Goal: Task Accomplishment & Management: Use online tool/utility

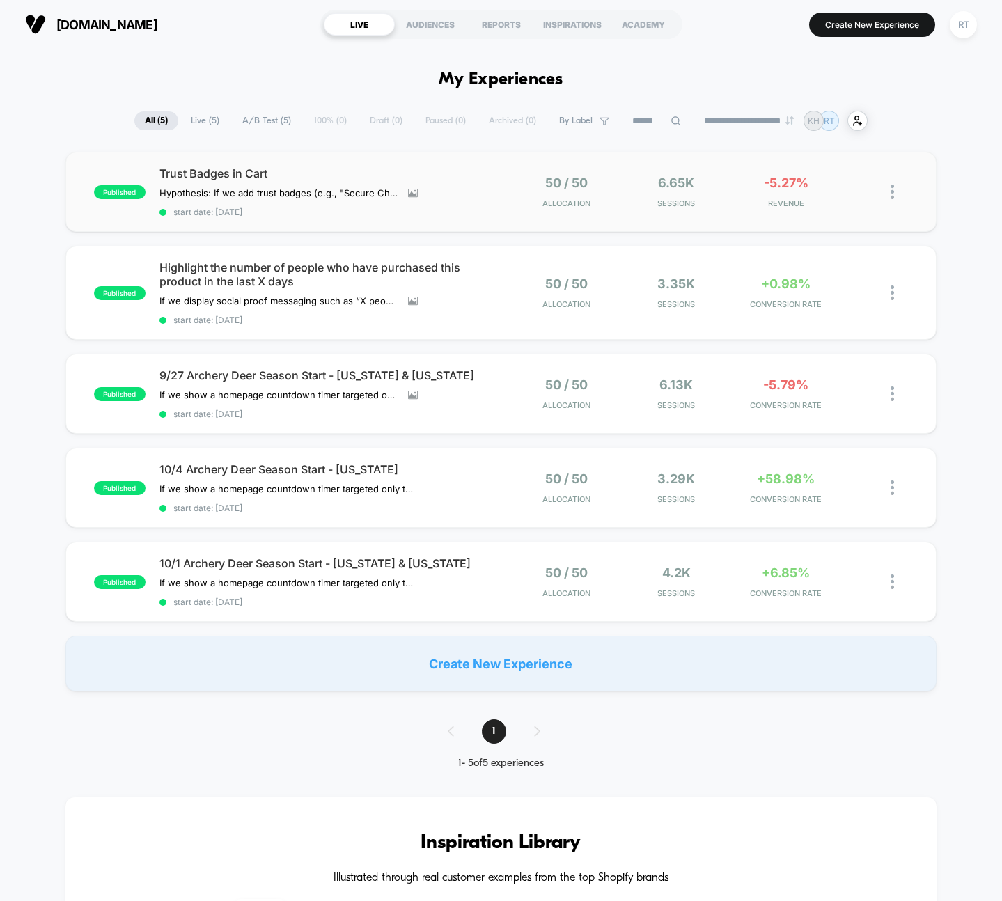
click at [522, 160] on div "published Trust Badges in Cart Hypothesis: If we add trust badges (e.g., "Secur…" at bounding box center [501, 192] width 872 height 80
click at [298, 475] on span "10/4 Archery Deer Season Start - Pennsylvania" at bounding box center [330, 469] width 341 height 14
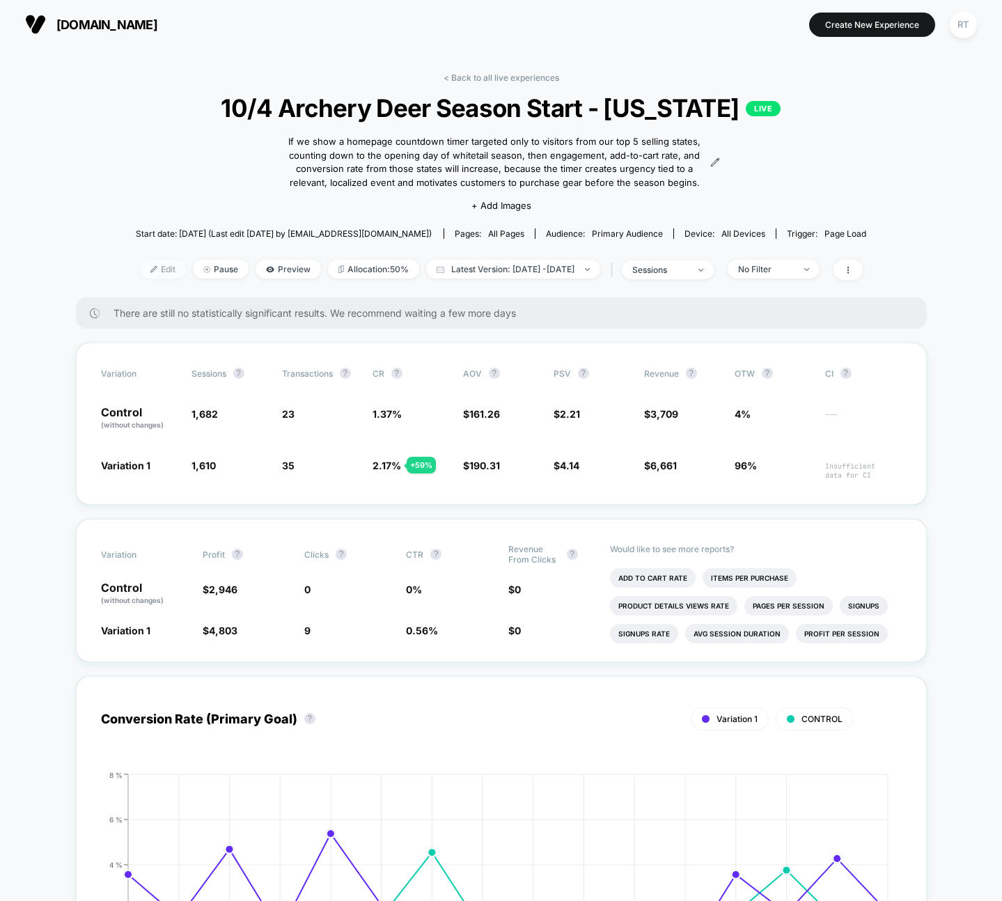
click at [149, 277] on span "Edit" at bounding box center [163, 269] width 46 height 19
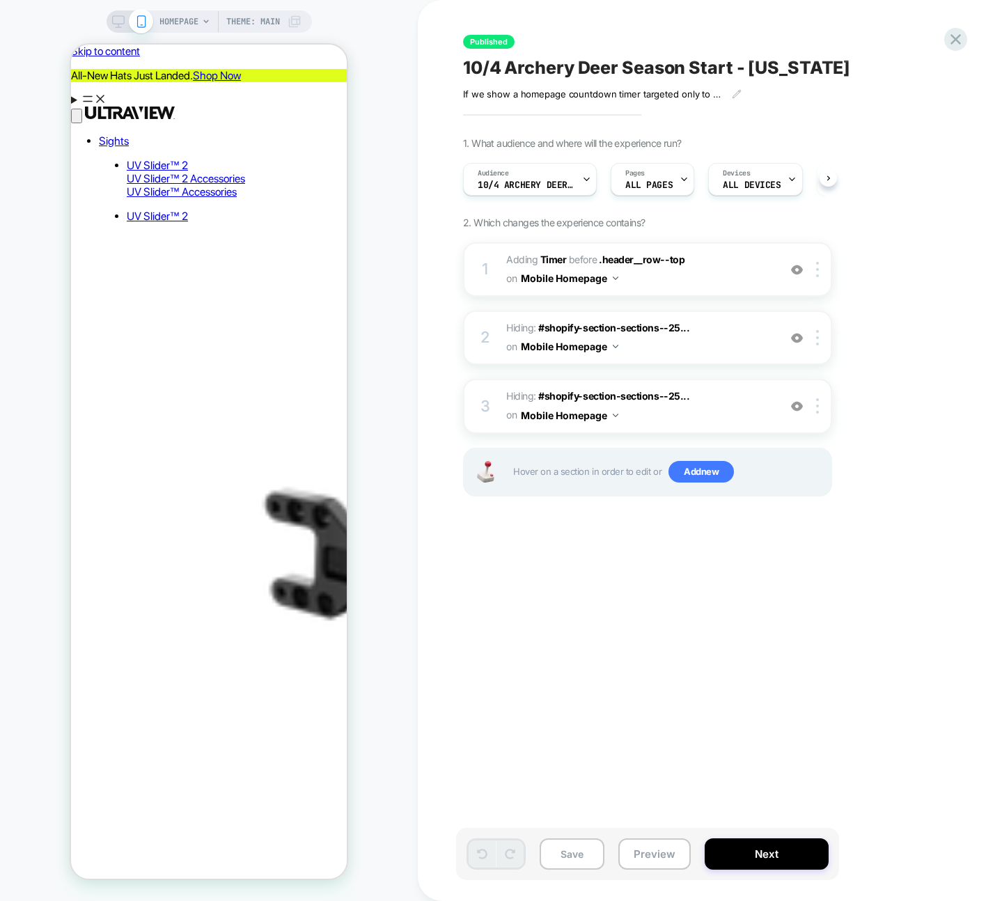
scroll to position [0, 1]
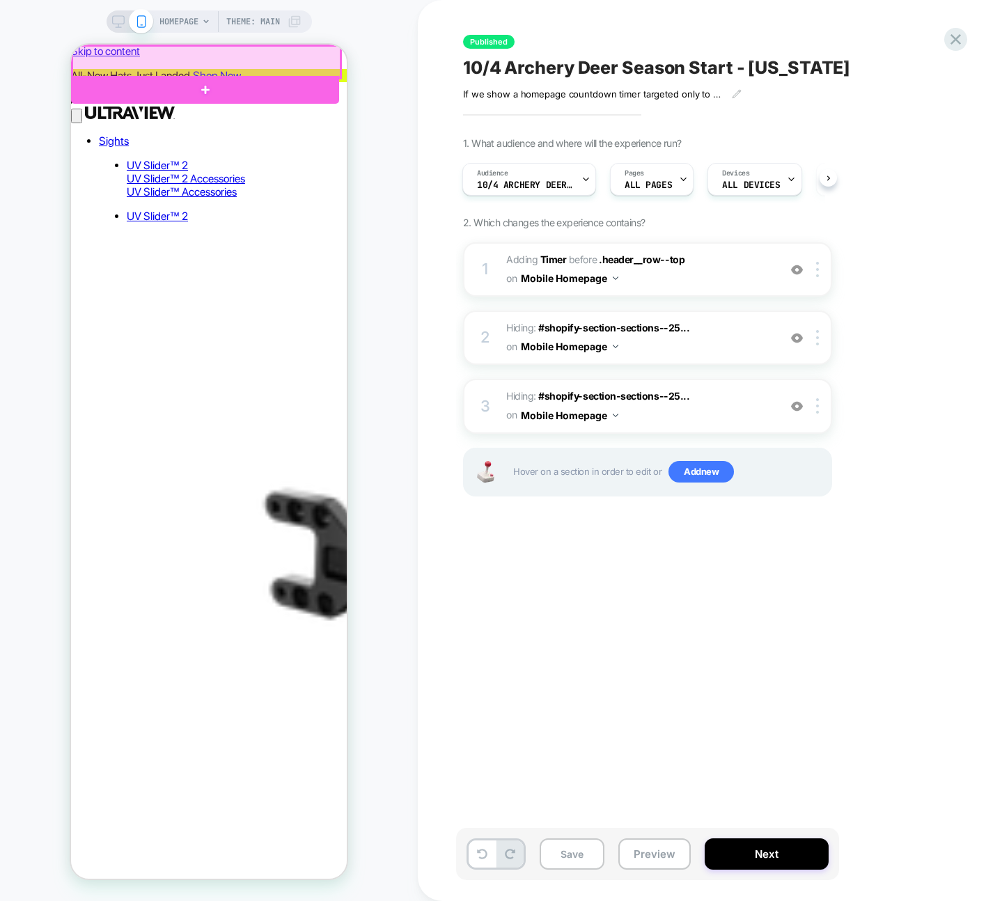
click at [106, 51] on div at bounding box center [206, 62] width 268 height 32
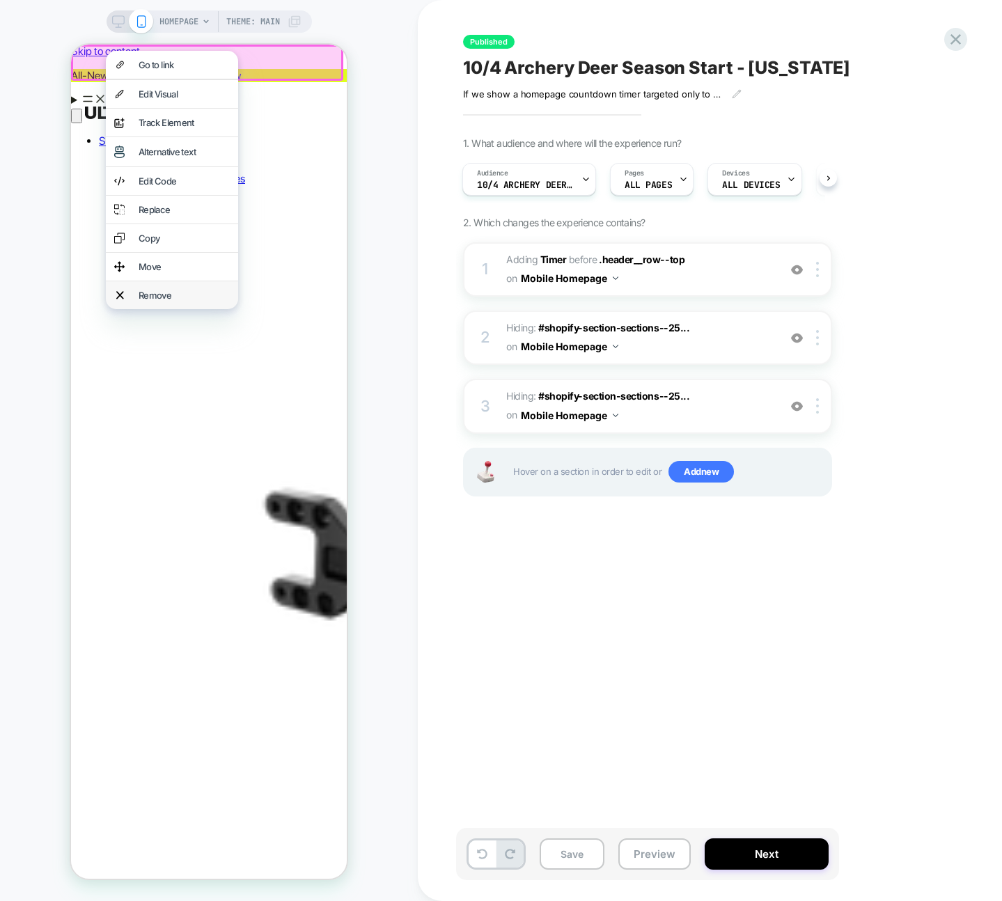
click at [173, 301] on div "Remove" at bounding box center [184, 295] width 91 height 11
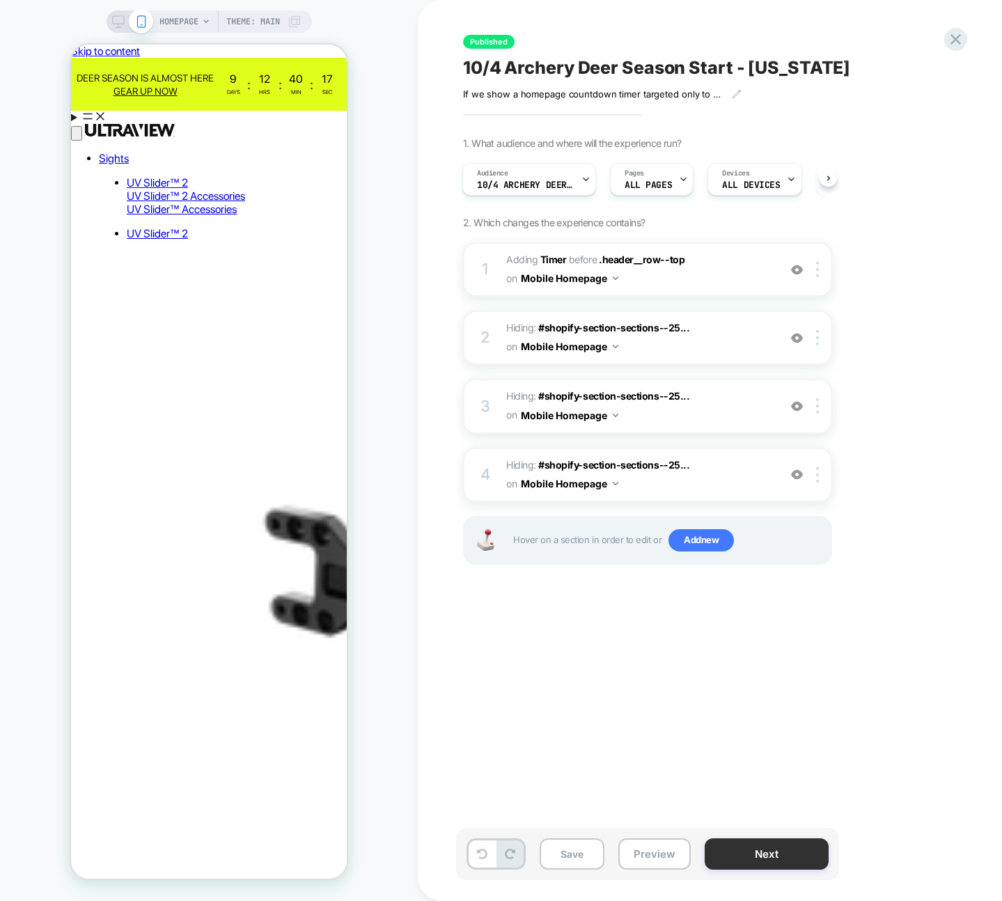
click at [754, 846] on button "Next" at bounding box center [767, 854] width 124 height 31
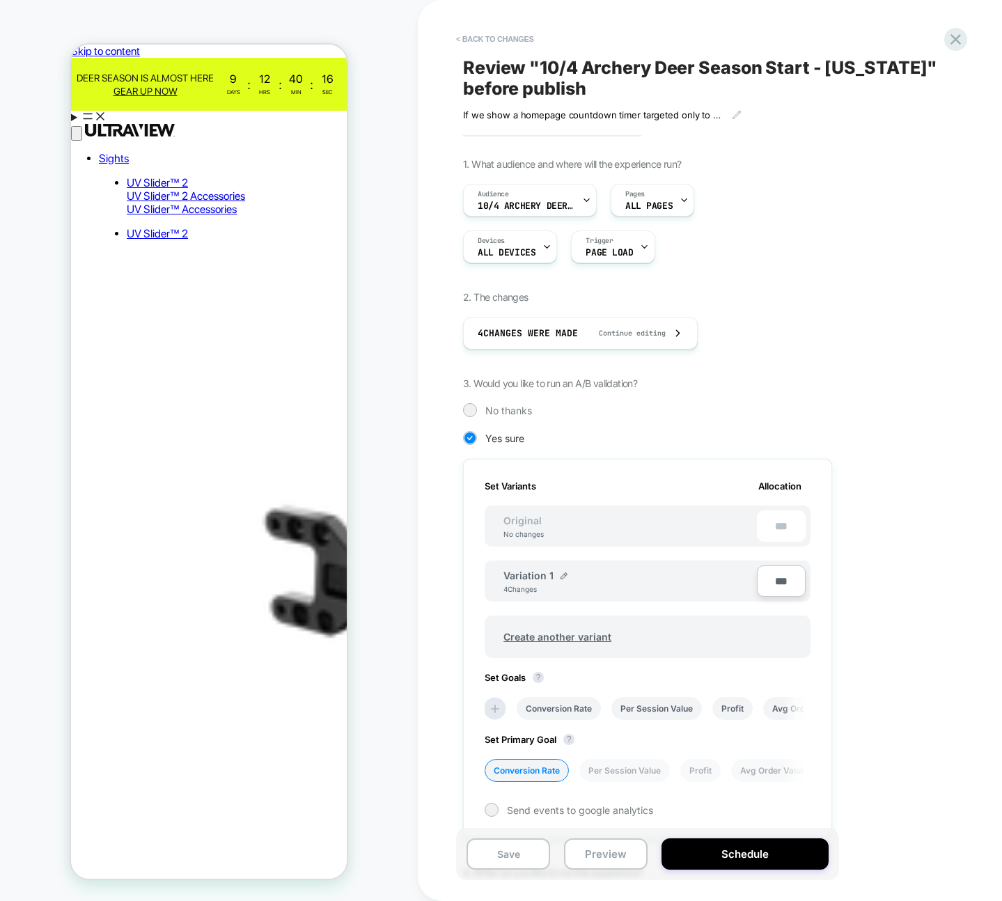
scroll to position [0, 1]
click at [520, 856] on button "Save" at bounding box center [509, 854] width 84 height 31
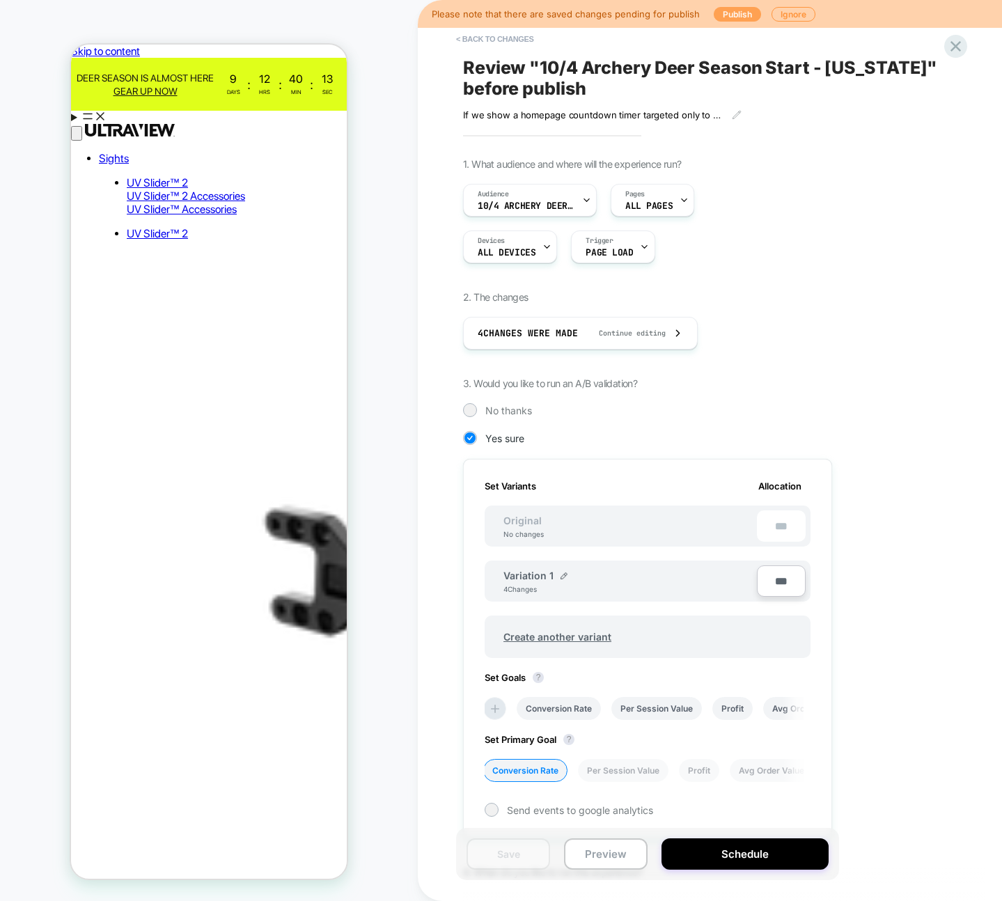
click at [726, 14] on button "Publish" at bounding box center [737, 14] width 47 height 15
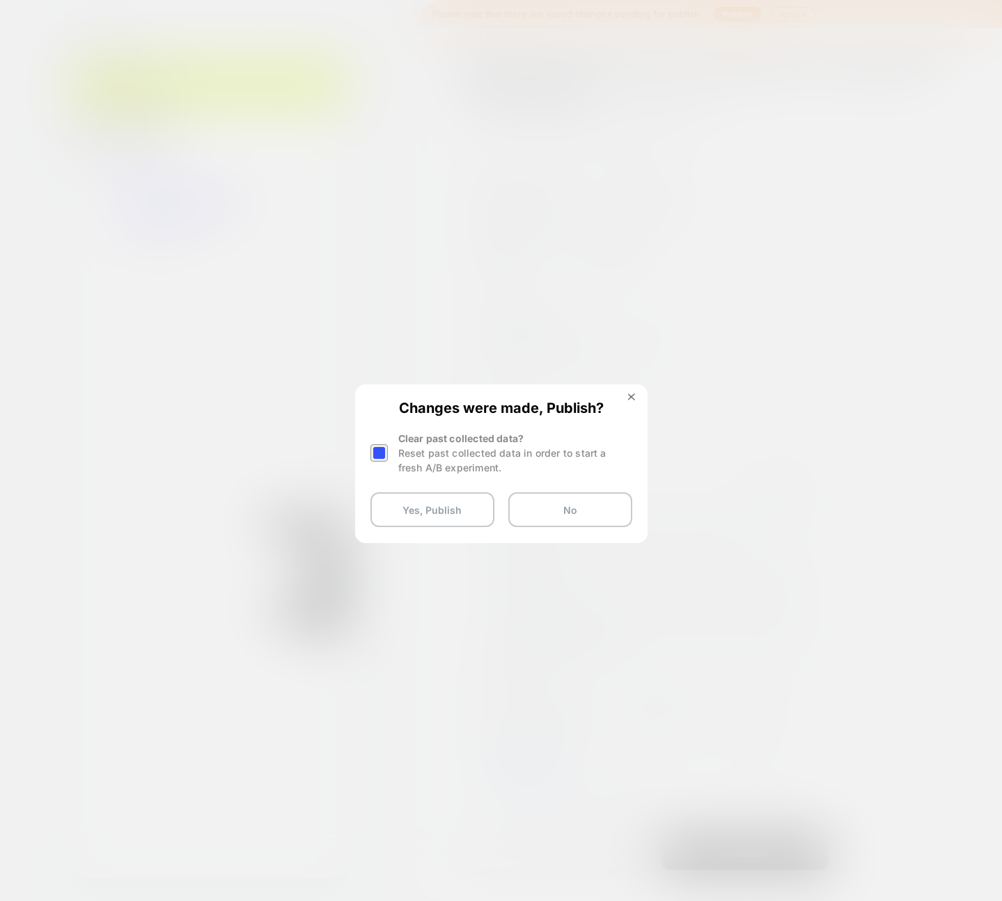
click at [440, 467] on div "Reset past collected data in order to start a fresh A/B experiment." at bounding box center [515, 460] width 234 height 29
click at [385, 456] on div at bounding box center [379, 452] width 17 height 17
click at [433, 511] on button "Yes, Publish" at bounding box center [433, 509] width 124 height 35
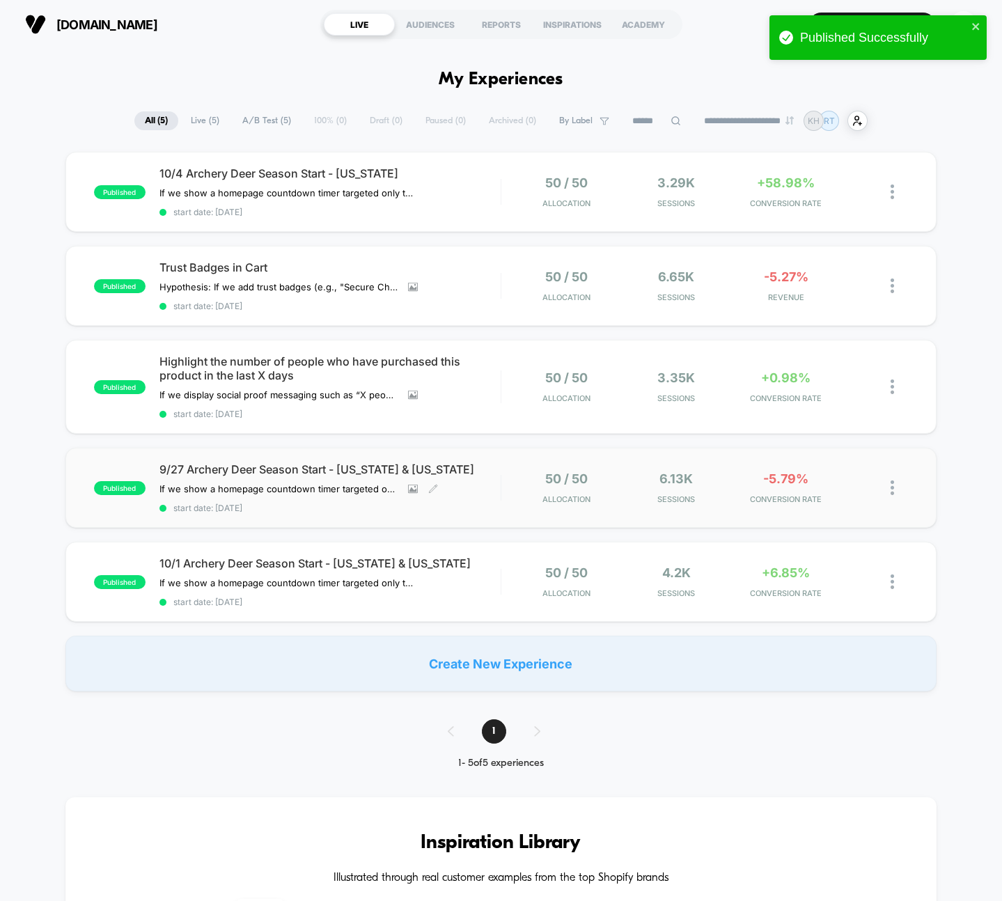
click at [316, 465] on span "9/27 Archery Deer Season Start - [US_STATE] & [US_STATE]" at bounding box center [330, 469] width 341 height 14
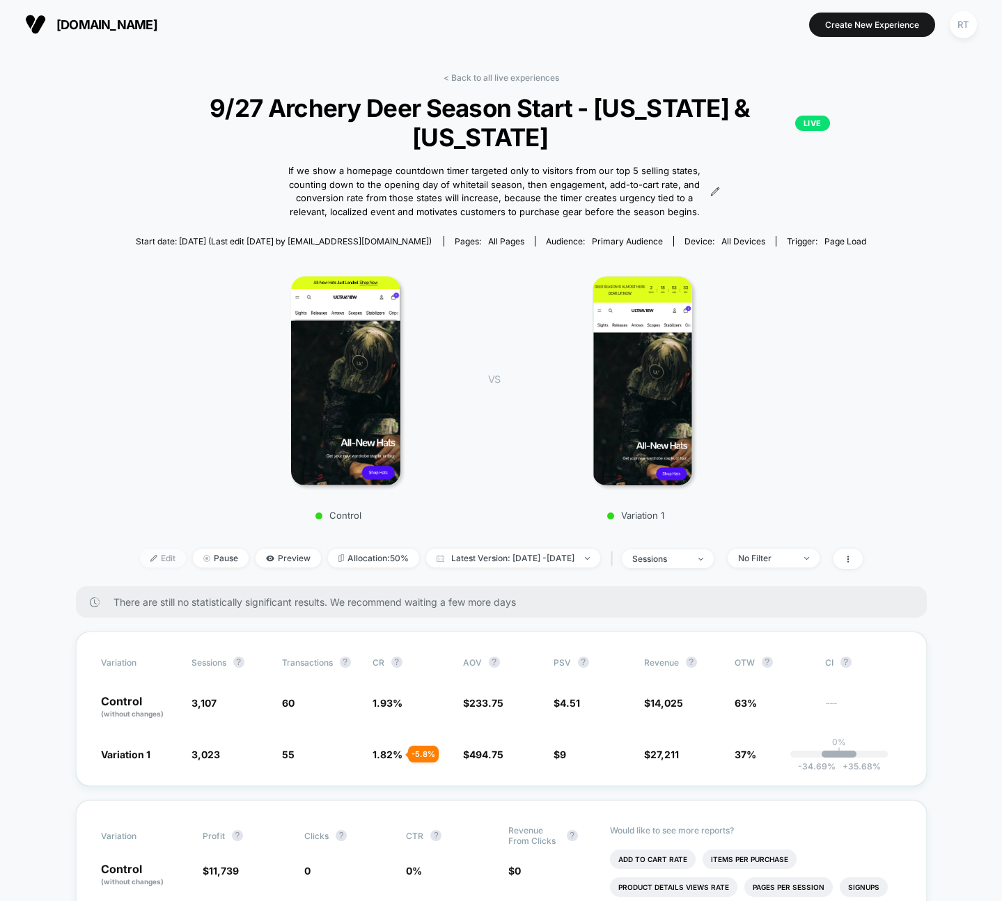
click at [141, 549] on span "Edit" at bounding box center [163, 558] width 46 height 19
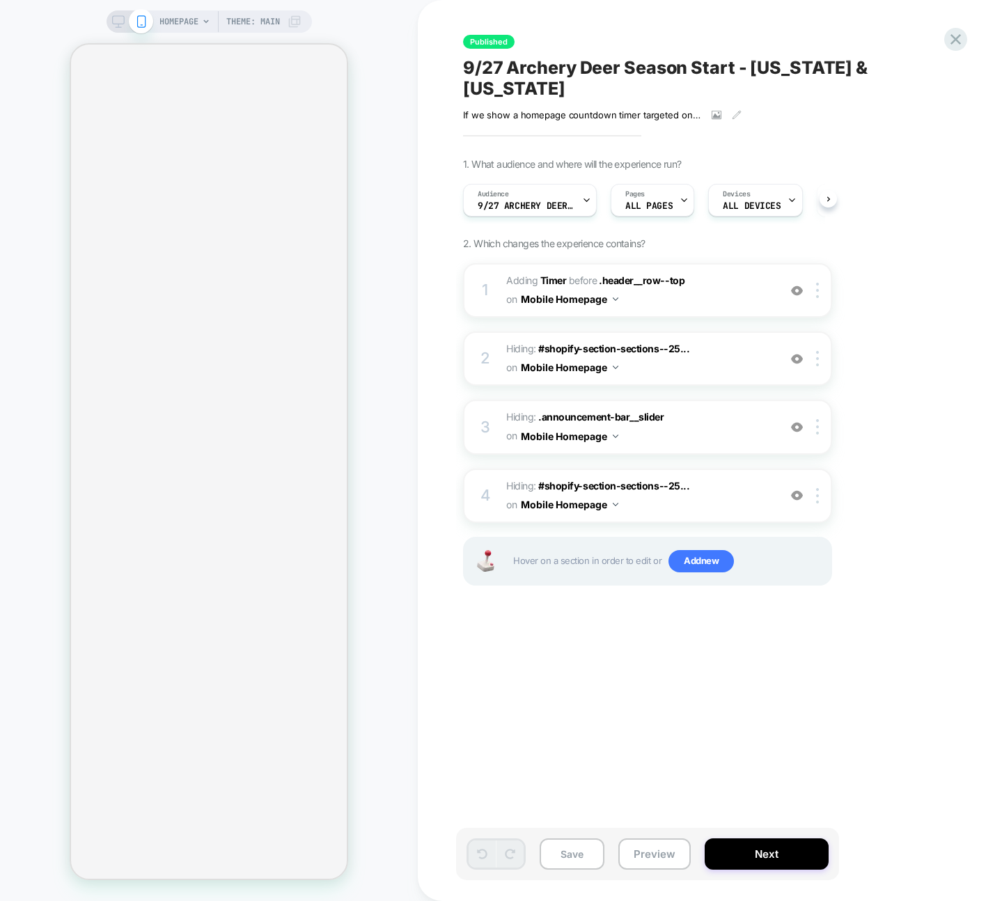
scroll to position [0, 1]
click at [428, 182] on div "Published 9/27 Archery Deer Season Start - Texas & Ohio If we show a homepage c…" at bounding box center [724, 450] width 613 height 901
click at [125, 24] on div at bounding box center [130, 21] width 36 height 13
click at [381, 32] on div "HOMEPAGE Theme: MAIN" at bounding box center [209, 450] width 418 height 873
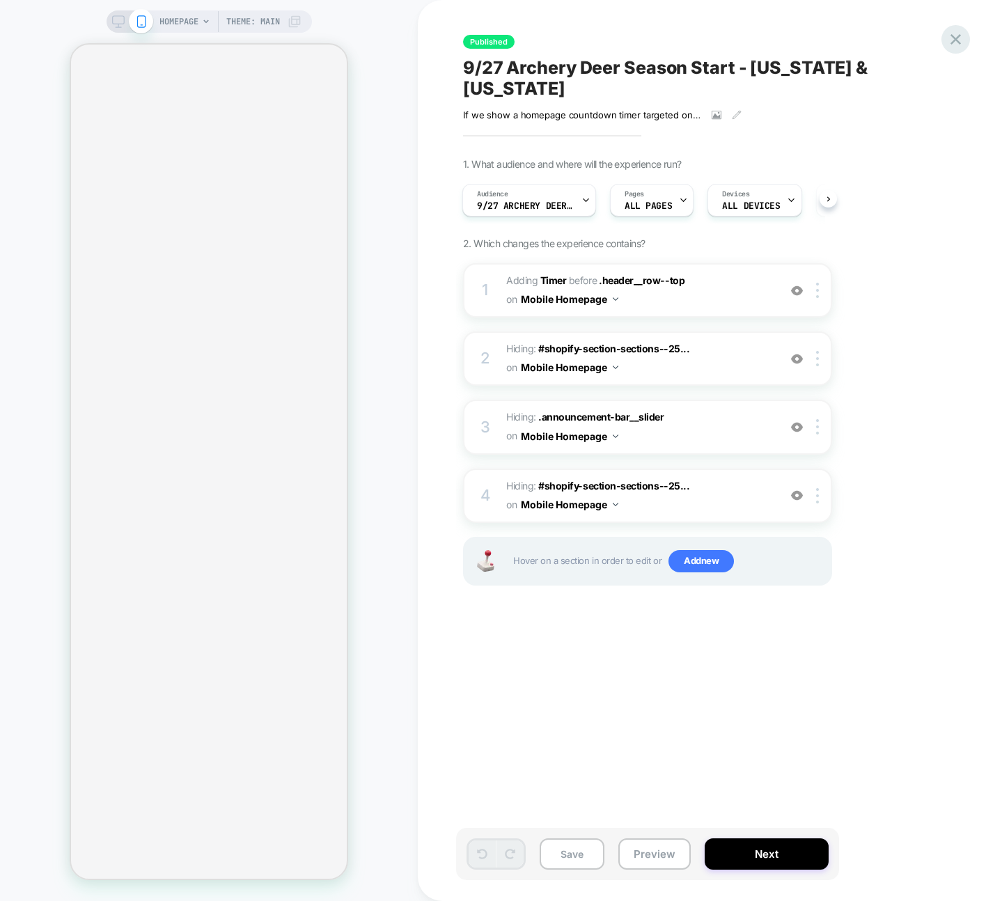
click at [960, 40] on icon at bounding box center [956, 39] width 19 height 19
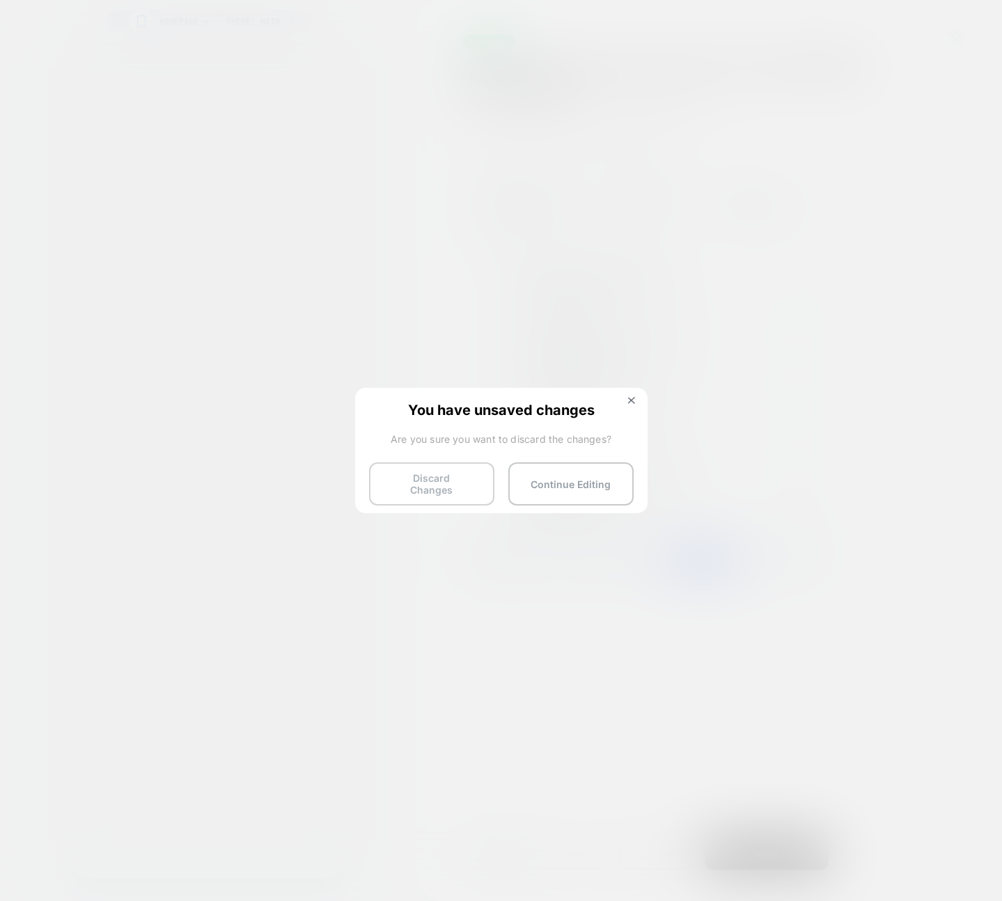
click at [440, 491] on button "Discard Changes" at bounding box center [431, 483] width 125 height 43
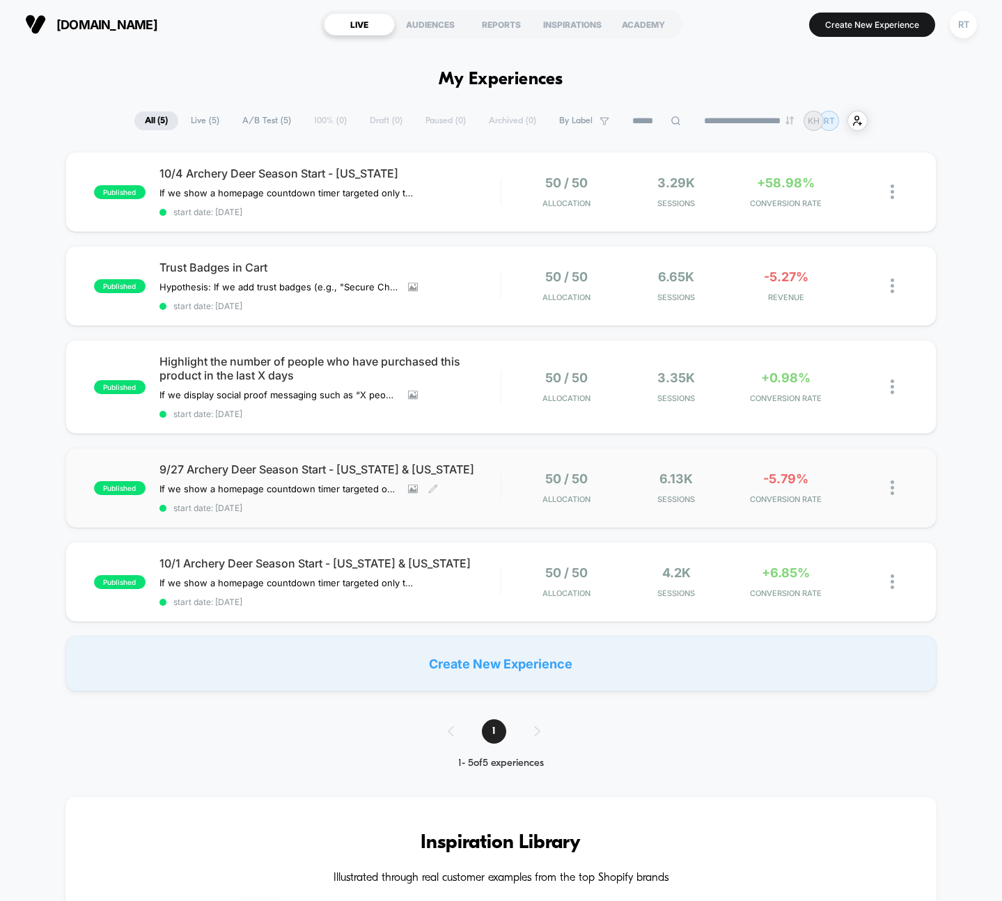
click at [242, 478] on div "9/27 Archery Deer Season Start - Texas & Ohio If we show a homepage countdown t…" at bounding box center [330, 487] width 341 height 51
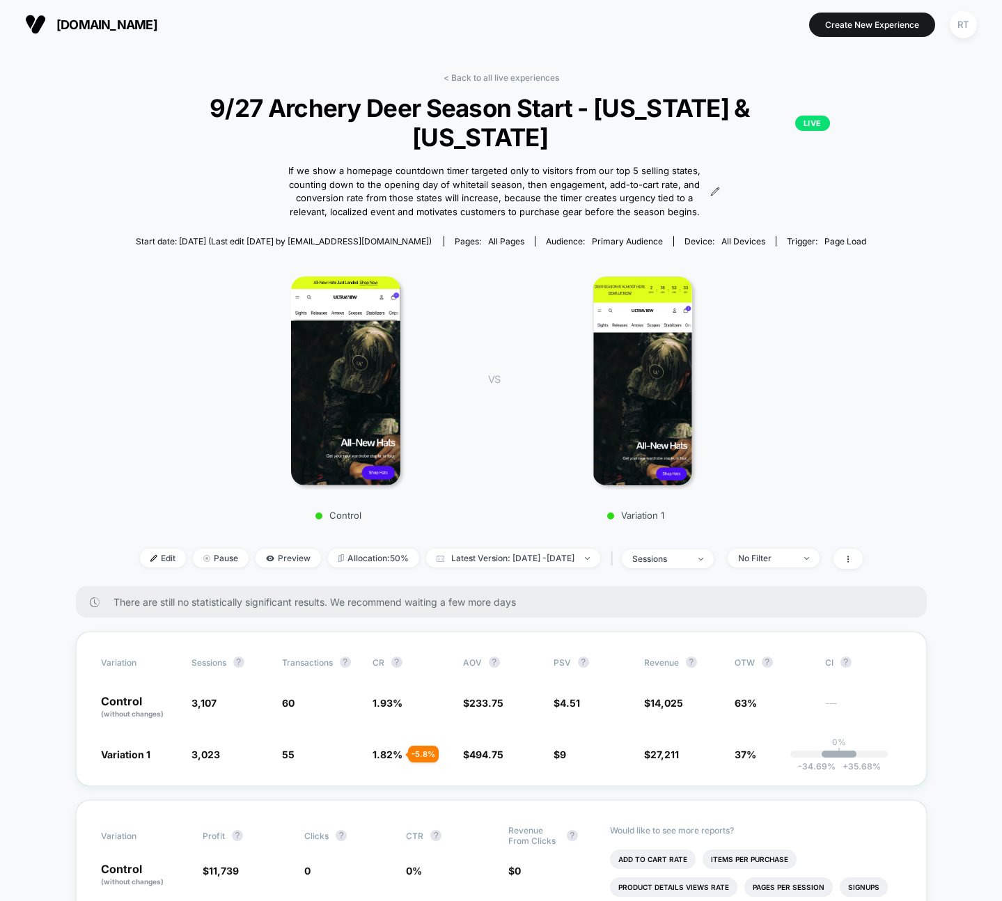
click at [136, 549] on div "Edit Pause Preview Allocation: 50% Latest Version: Sep 8, 2025 - Sep 24, 2025 |…" at bounding box center [501, 559] width 731 height 20
click at [140, 549] on span "Edit" at bounding box center [163, 558] width 46 height 19
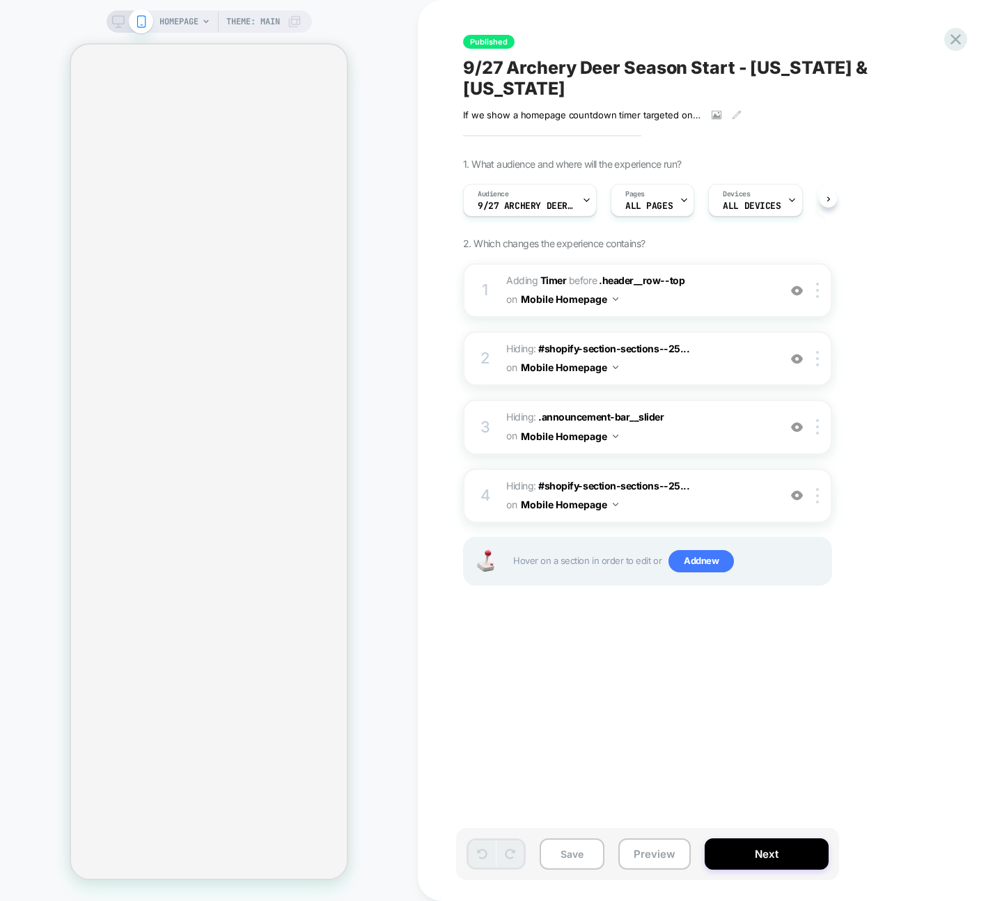
scroll to position [0, 1]
click at [166, 22] on span "HOMEPAGE" at bounding box center [179, 21] width 39 height 22
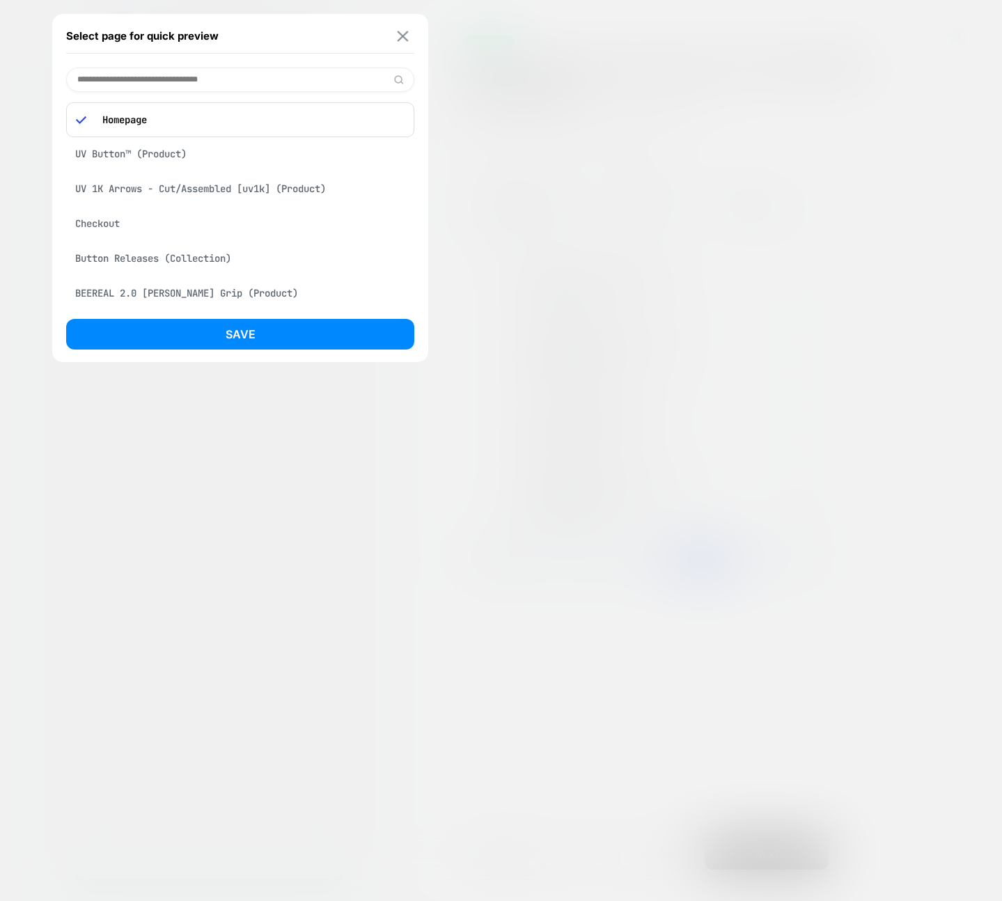
click at [403, 31] on img at bounding box center [403, 36] width 11 height 10
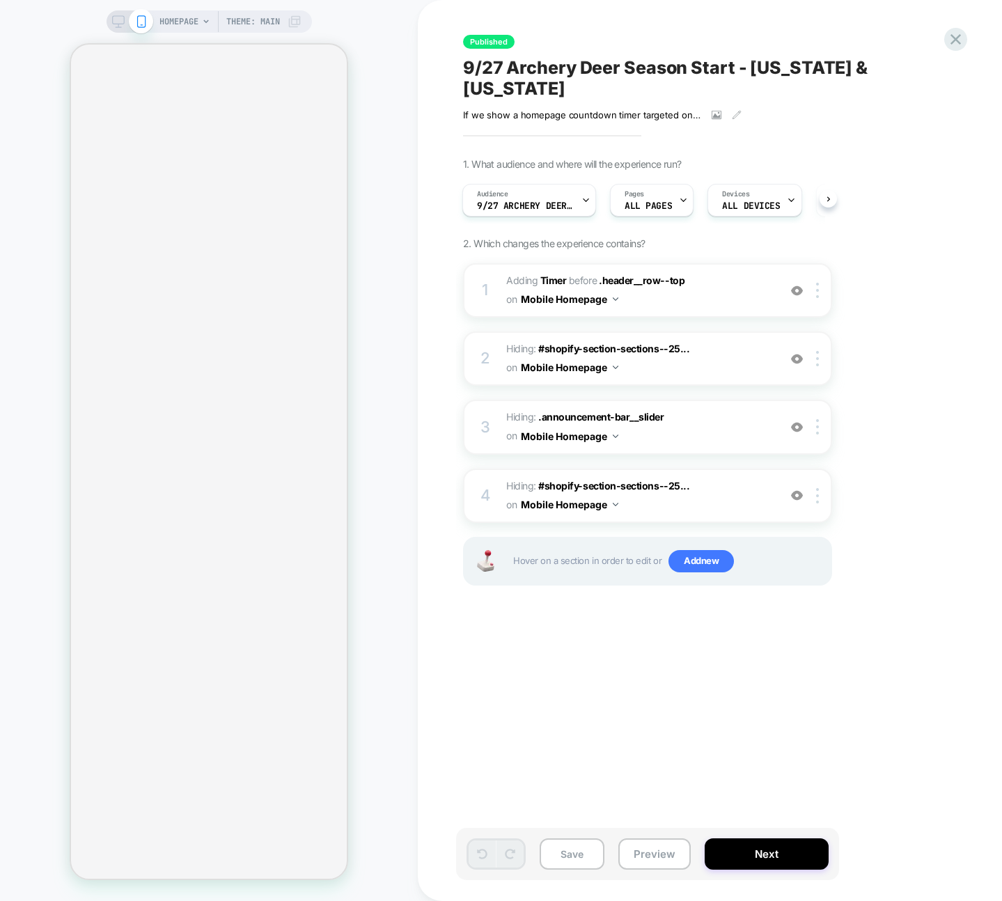
click at [124, 19] on div at bounding box center [130, 21] width 36 height 13
click at [130, 20] on span at bounding box center [141, 21] width 24 height 24
click at [138, 23] on icon at bounding box center [141, 21] width 13 height 13
click at [100, 29] on div "HOMEPAGE Theme: MAIN" at bounding box center [209, 450] width 418 height 873
click at [948, 42] on icon at bounding box center [956, 39] width 19 height 19
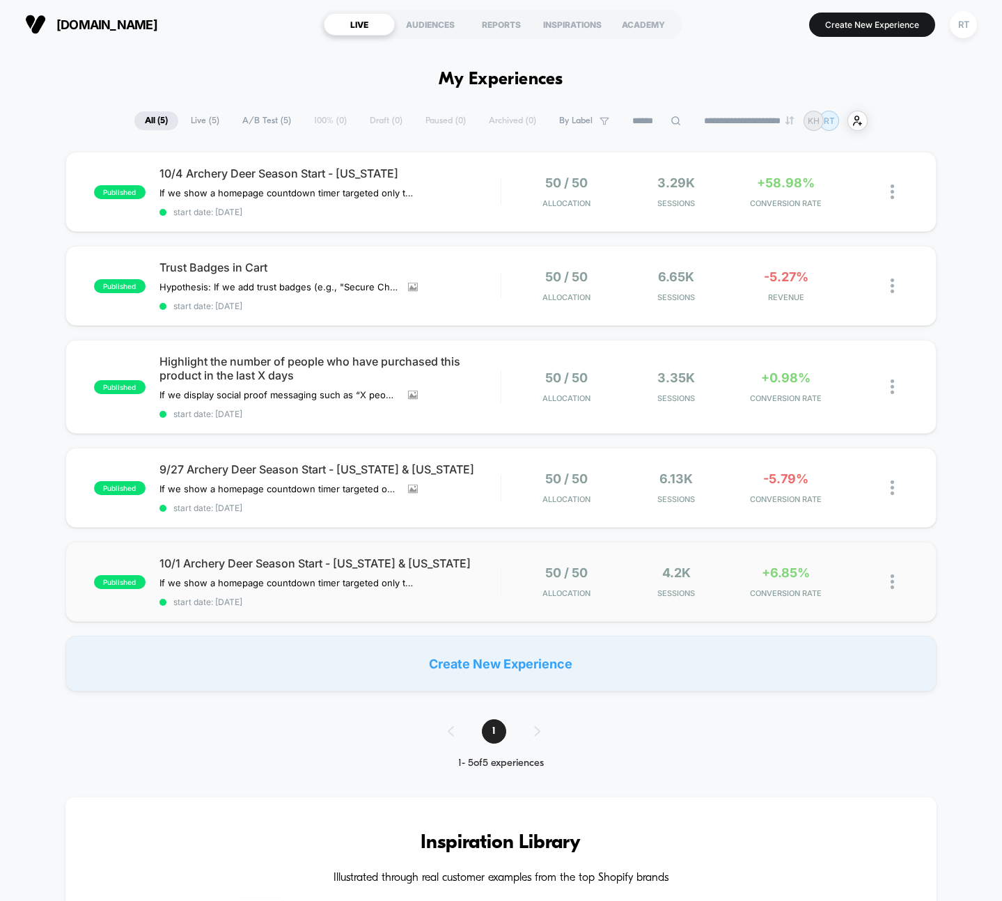
click at [316, 556] on div "published 10/1 Archery Deer Season Start - Iowa & Michigan If we show a homepag…" at bounding box center [501, 582] width 872 height 80
click at [895, 579] on div at bounding box center [899, 582] width 17 height 33
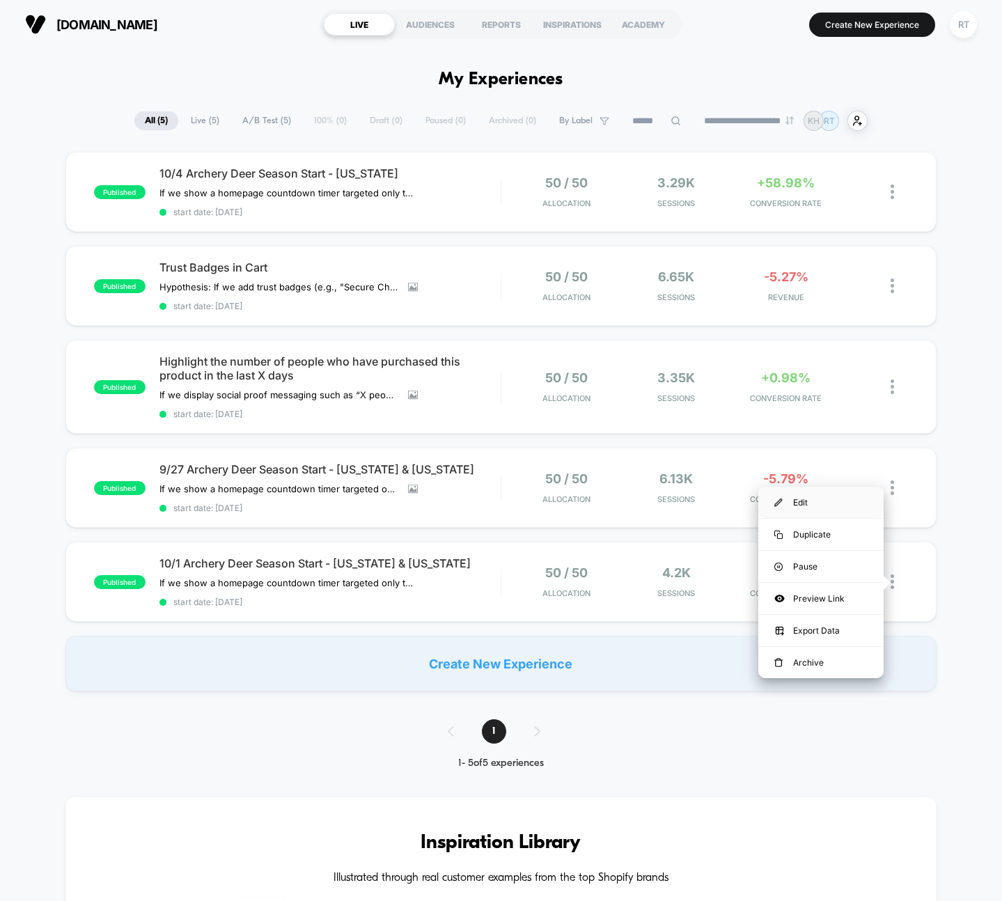
click at [811, 503] on div "Edit" at bounding box center [821, 502] width 125 height 31
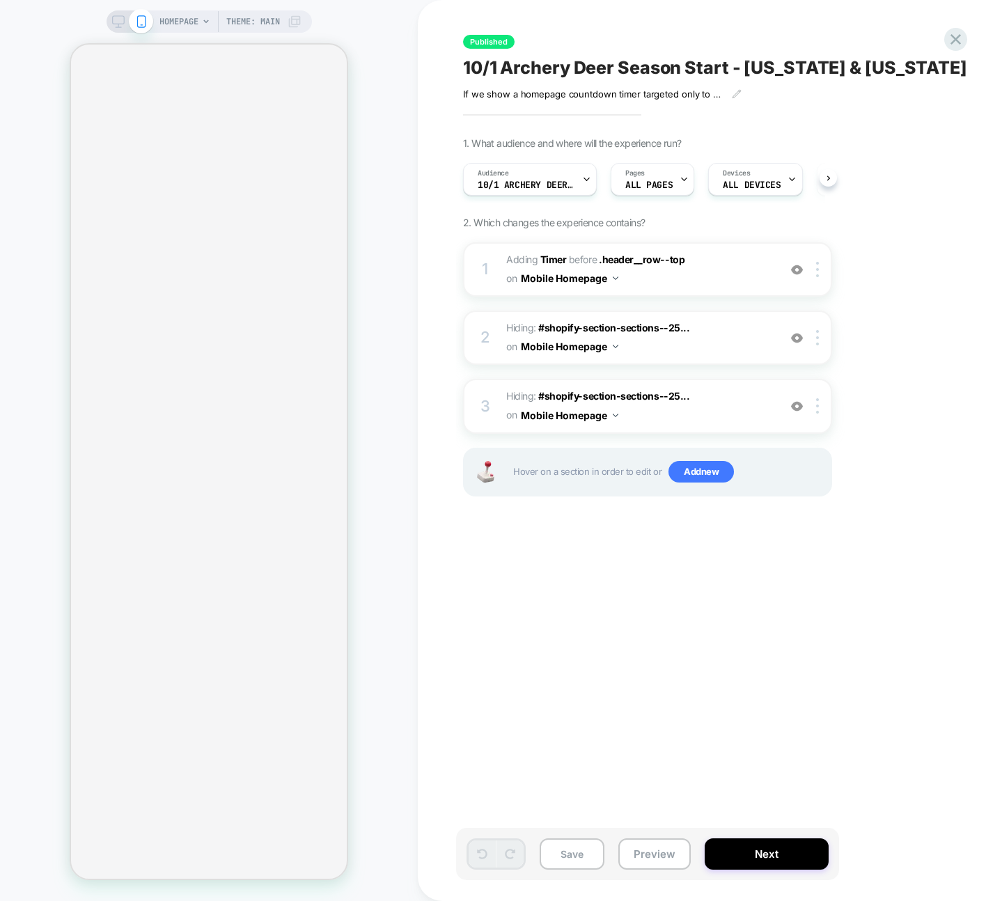
scroll to position [0, 1]
click at [718, 477] on span "Add new" at bounding box center [701, 472] width 65 height 22
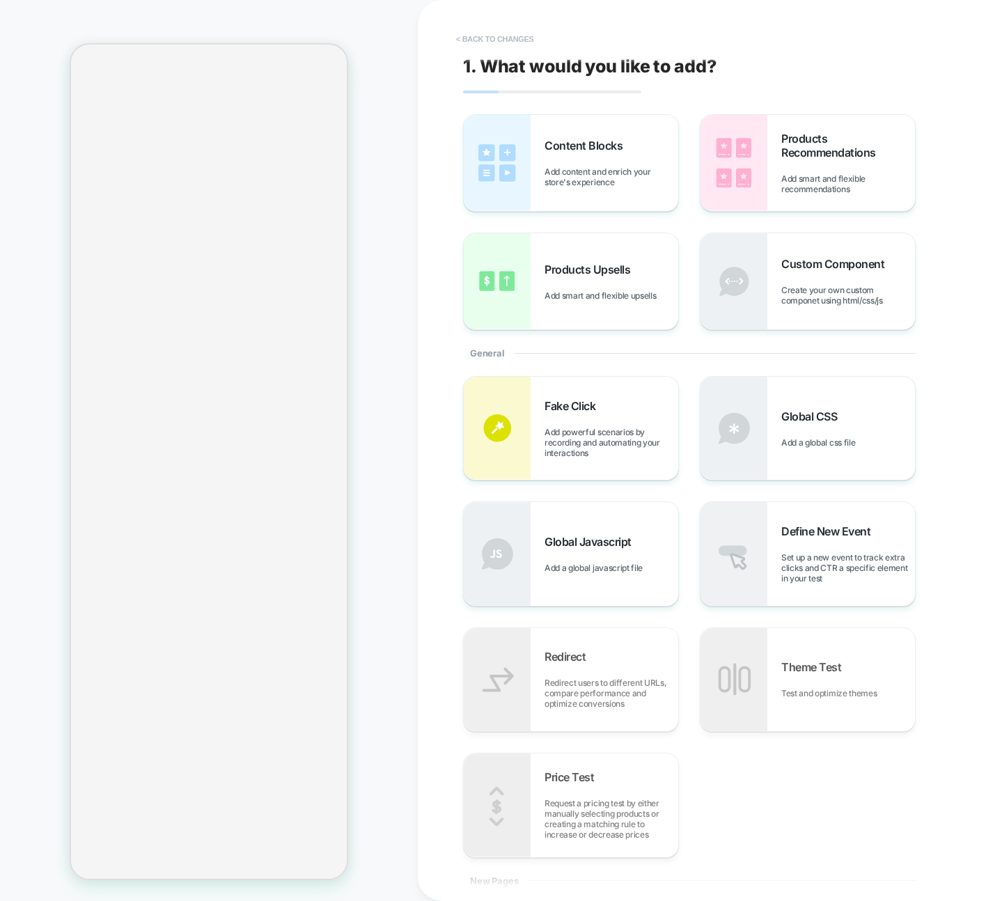
click at [512, 33] on button "< Back to changes" at bounding box center [495, 39] width 92 height 22
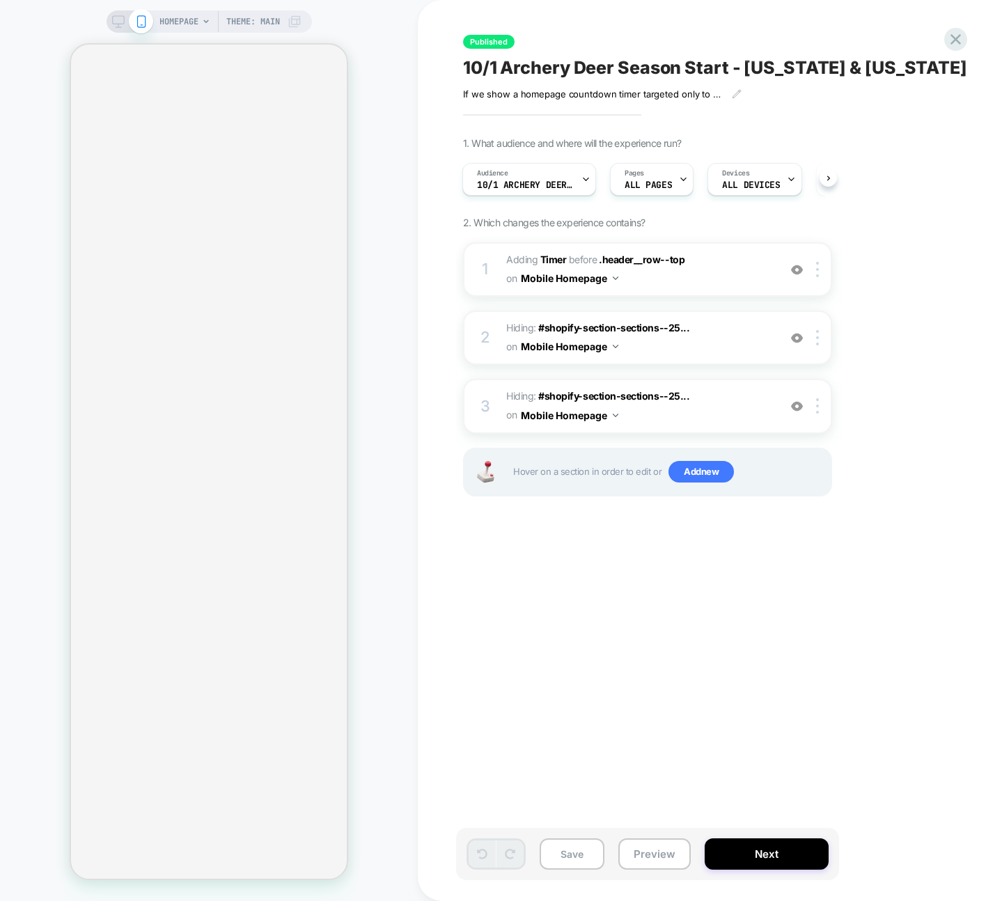
click at [135, 22] on icon at bounding box center [141, 21] width 13 height 13
click at [123, 23] on rect at bounding box center [118, 20] width 12 height 8
click at [123, 23] on div "HOMEPAGE Theme: MAIN" at bounding box center [209, 450] width 418 height 873
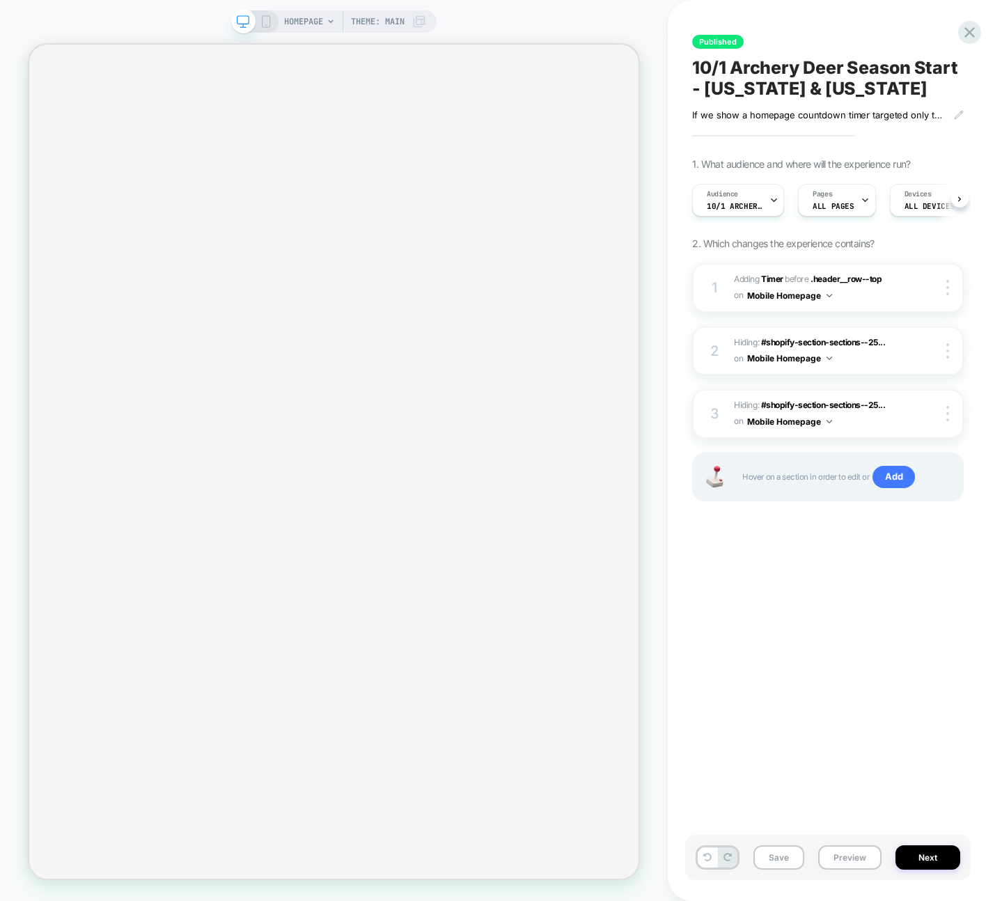
click at [123, 23] on div "HOMEPAGE Theme: MAIN" at bounding box center [334, 450] width 668 height 873
click at [128, 14] on div "HOMEPAGE Theme: MAIN" at bounding box center [334, 450] width 668 height 873
click at [269, 21] on rect at bounding box center [267, 21] width 8 height 11
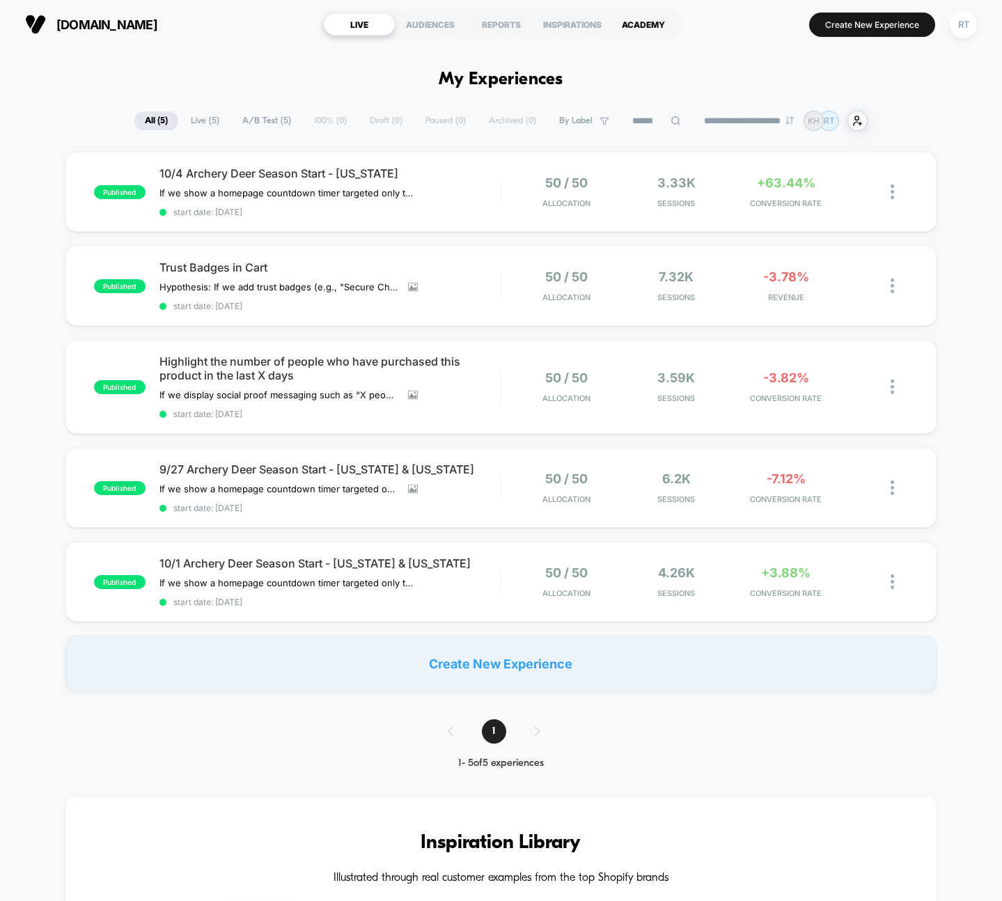
click at [636, 24] on div "ACADEMY" at bounding box center [643, 24] width 71 height 22
click at [231, 265] on span "Trust Badges in Cart" at bounding box center [330, 268] width 341 height 14
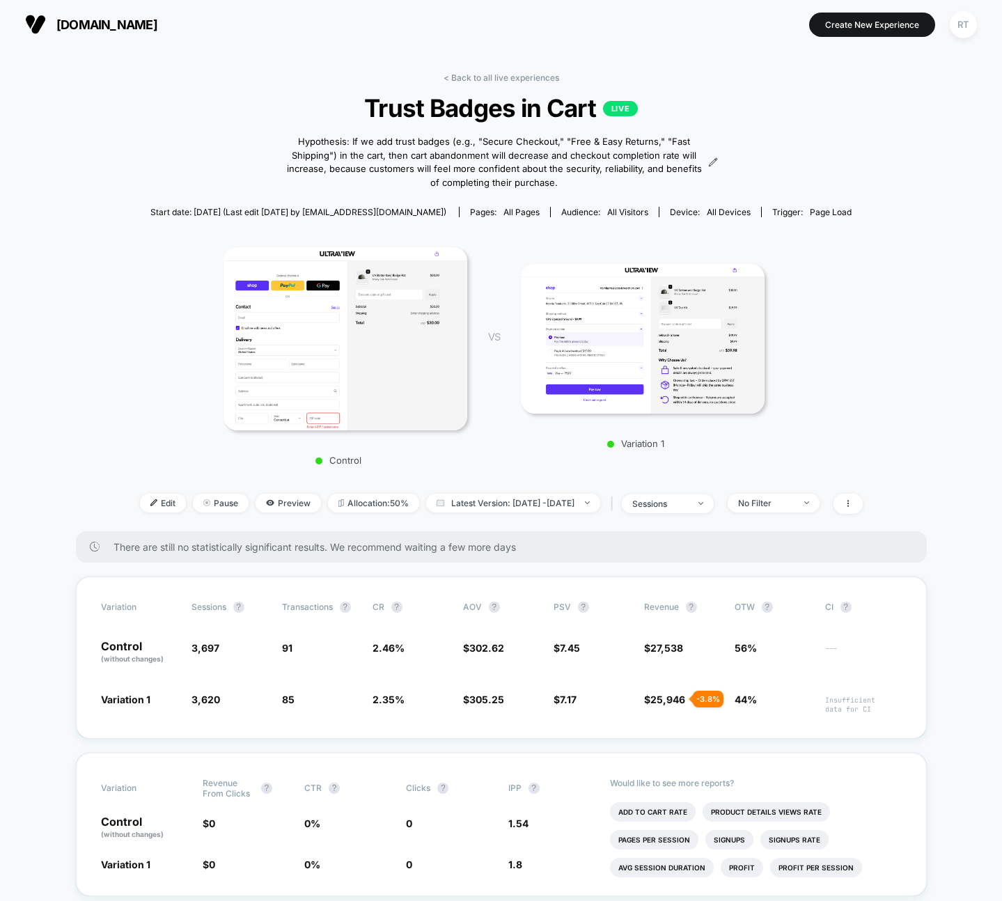
click at [685, 334] on img at bounding box center [643, 339] width 244 height 150
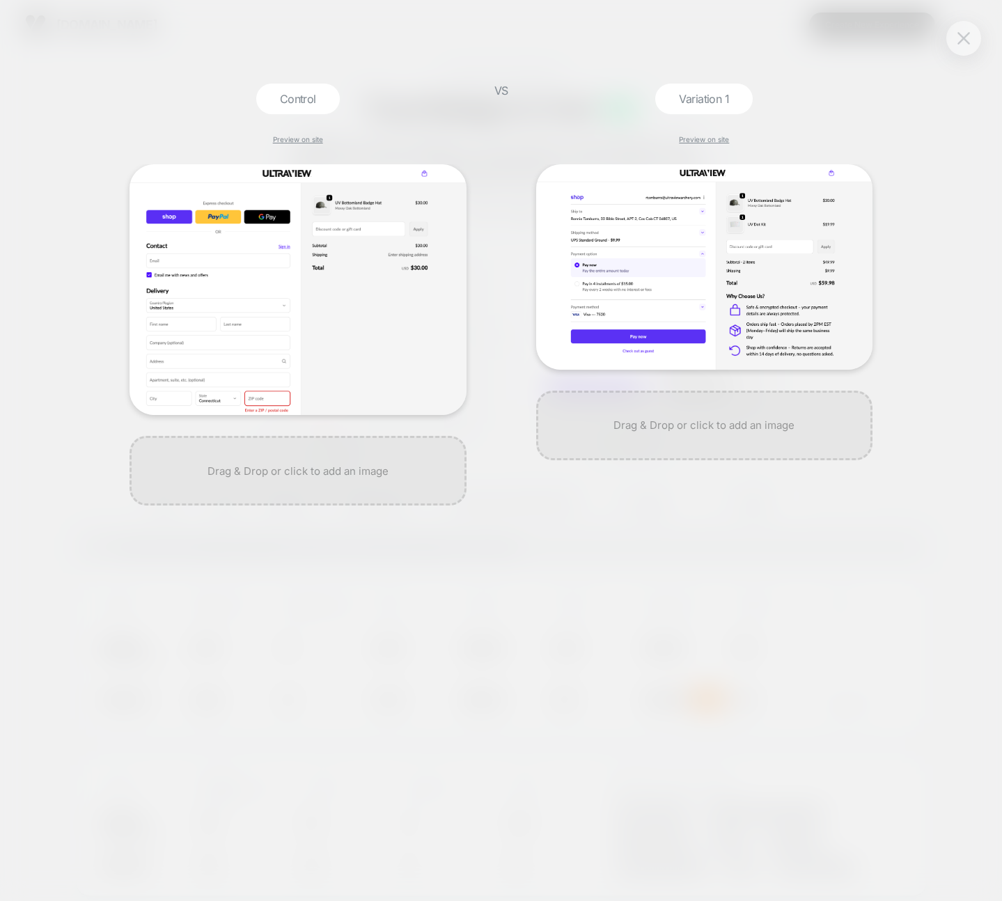
click at [966, 39] on img at bounding box center [964, 38] width 13 height 12
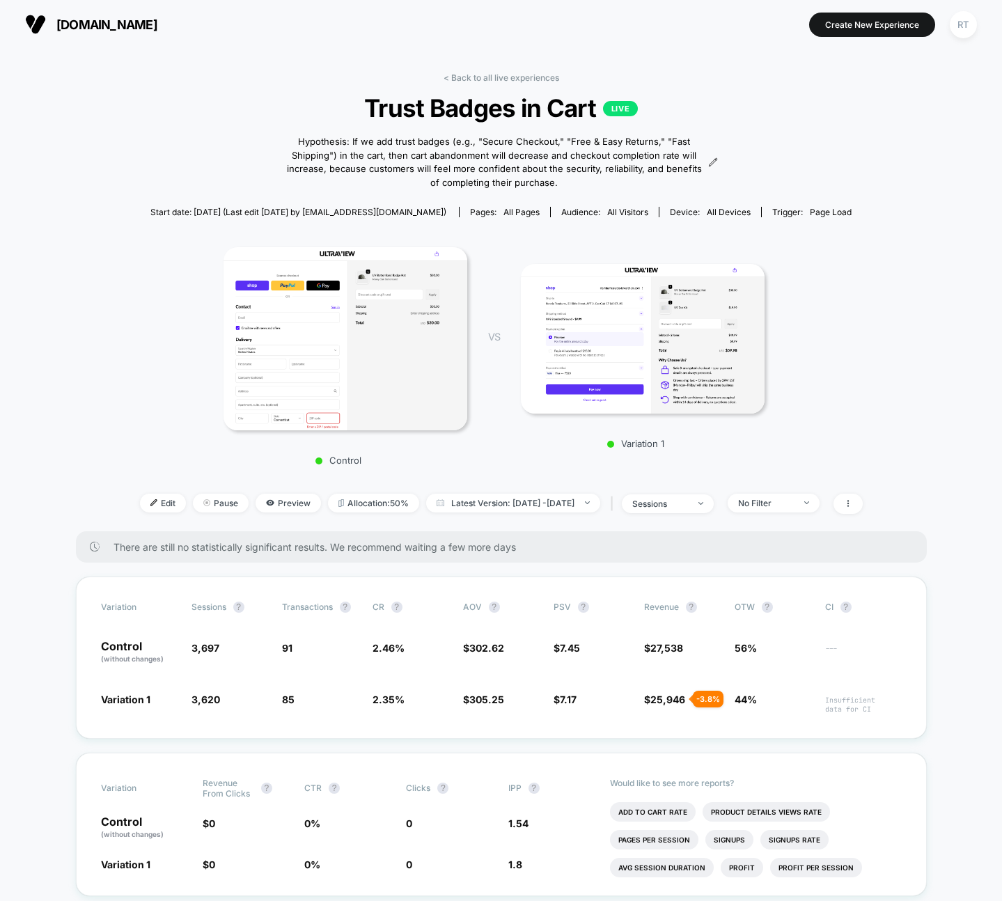
click at [856, 337] on div "Control VS Variation 1" at bounding box center [494, 352] width 723 height 242
click at [707, 398] on img at bounding box center [643, 339] width 244 height 150
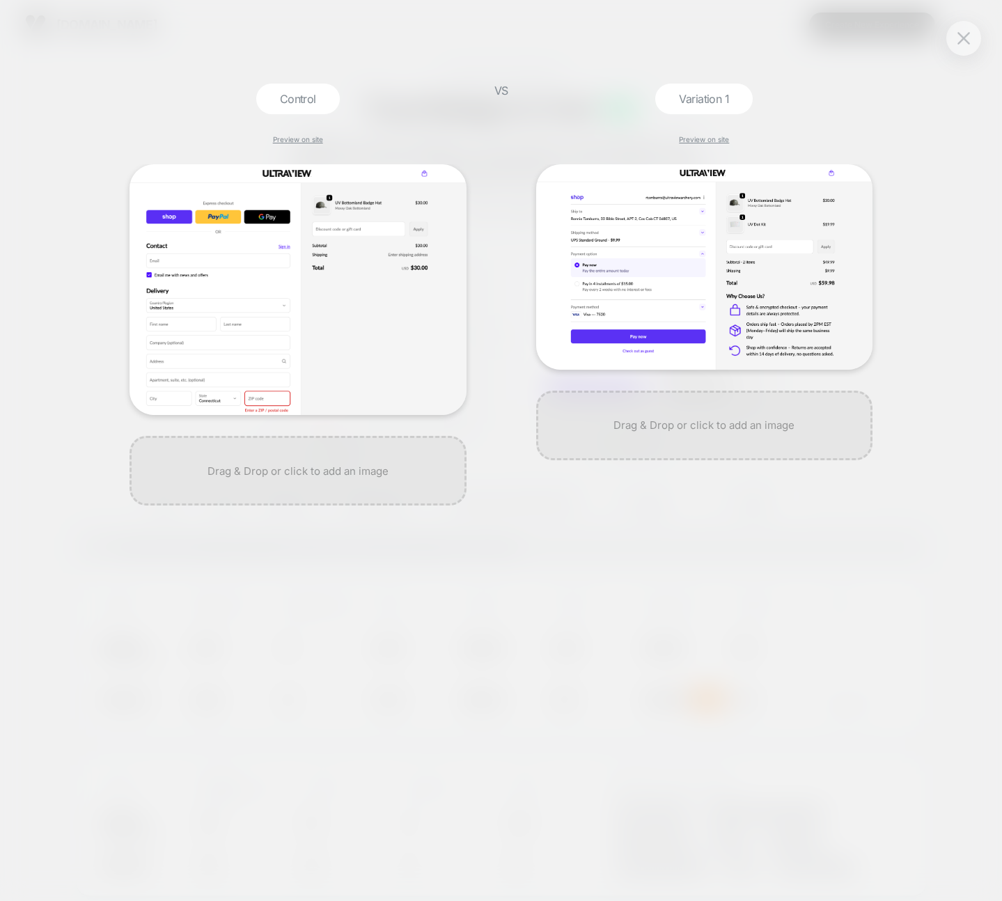
click at [496, 400] on div "VS" at bounding box center [501, 493] width 35 height 818
click at [697, 137] on link "Preview on site" at bounding box center [704, 139] width 50 height 8
click at [300, 143] on div "Control Preview on site" at bounding box center [298, 493] width 351 height 818
click at [301, 141] on link "Preview on site" at bounding box center [298, 139] width 50 height 8
click at [947, 44] on div "Control Preview on site VS Variation 1 Preview on site" at bounding box center [501, 450] width 1002 height 901
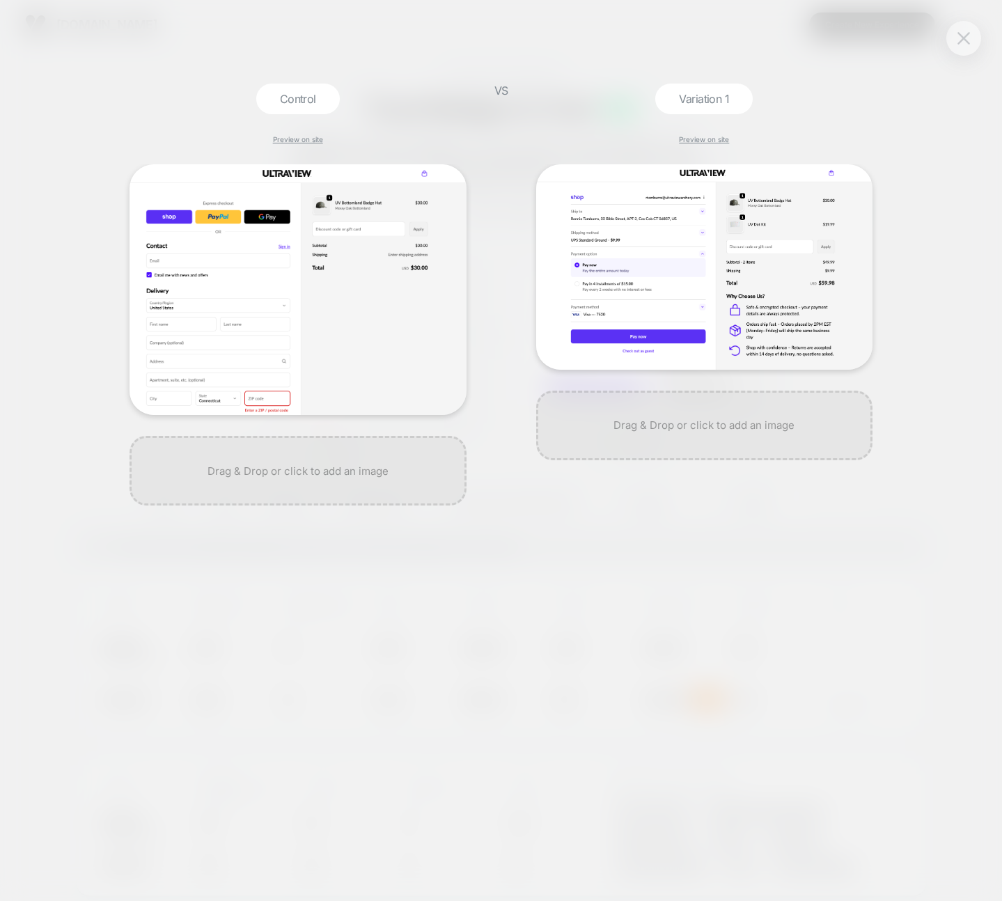
click at [956, 40] on button at bounding box center [964, 38] width 21 height 21
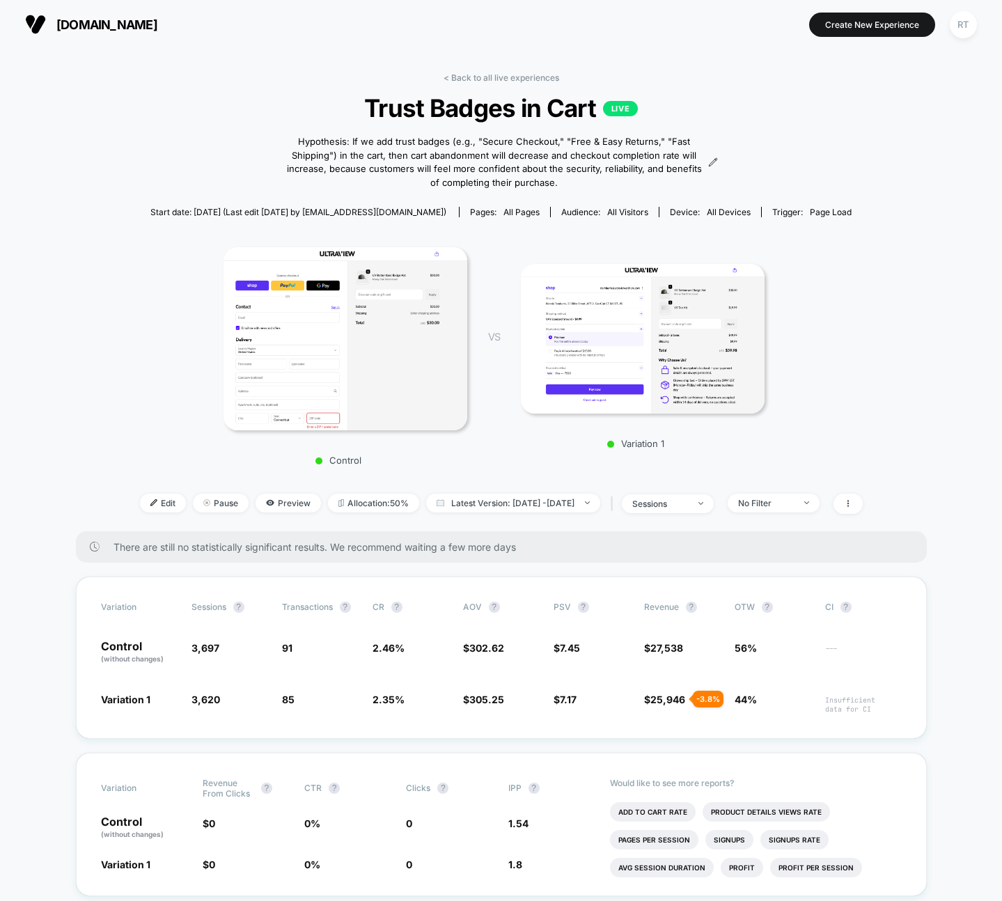
click at [140, 499] on span "Edit" at bounding box center [163, 503] width 46 height 19
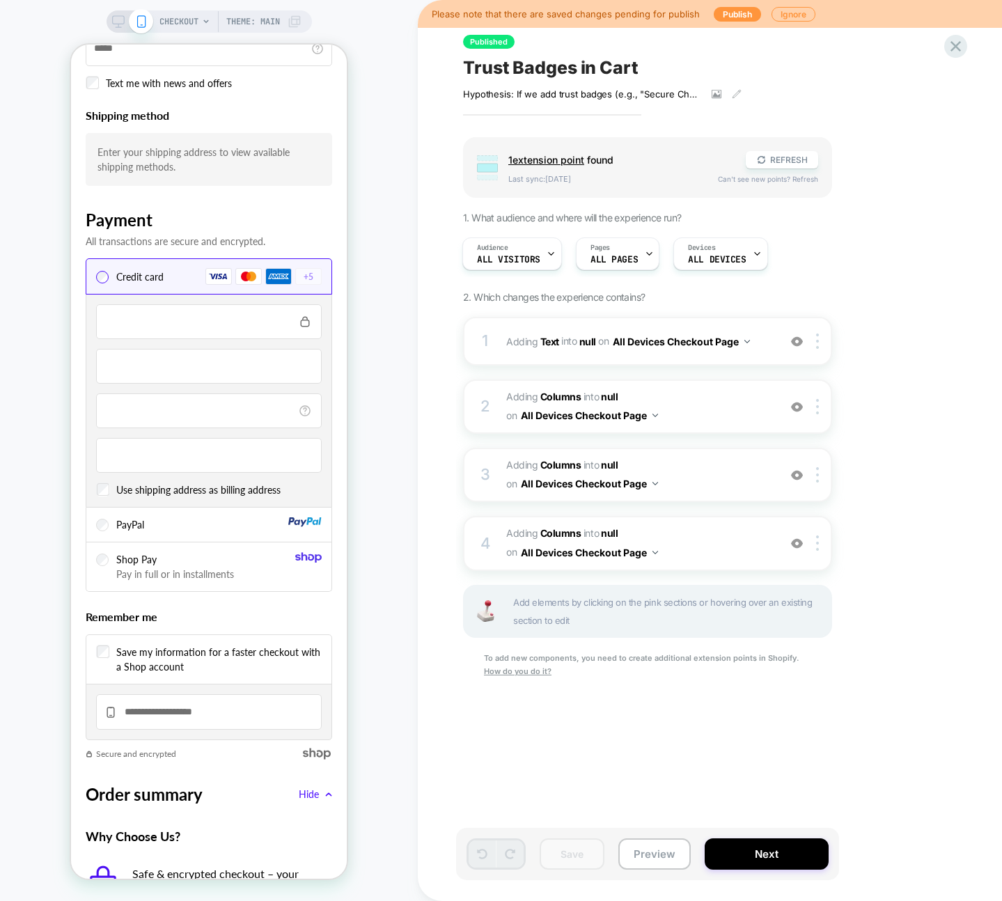
scroll to position [1560, 0]
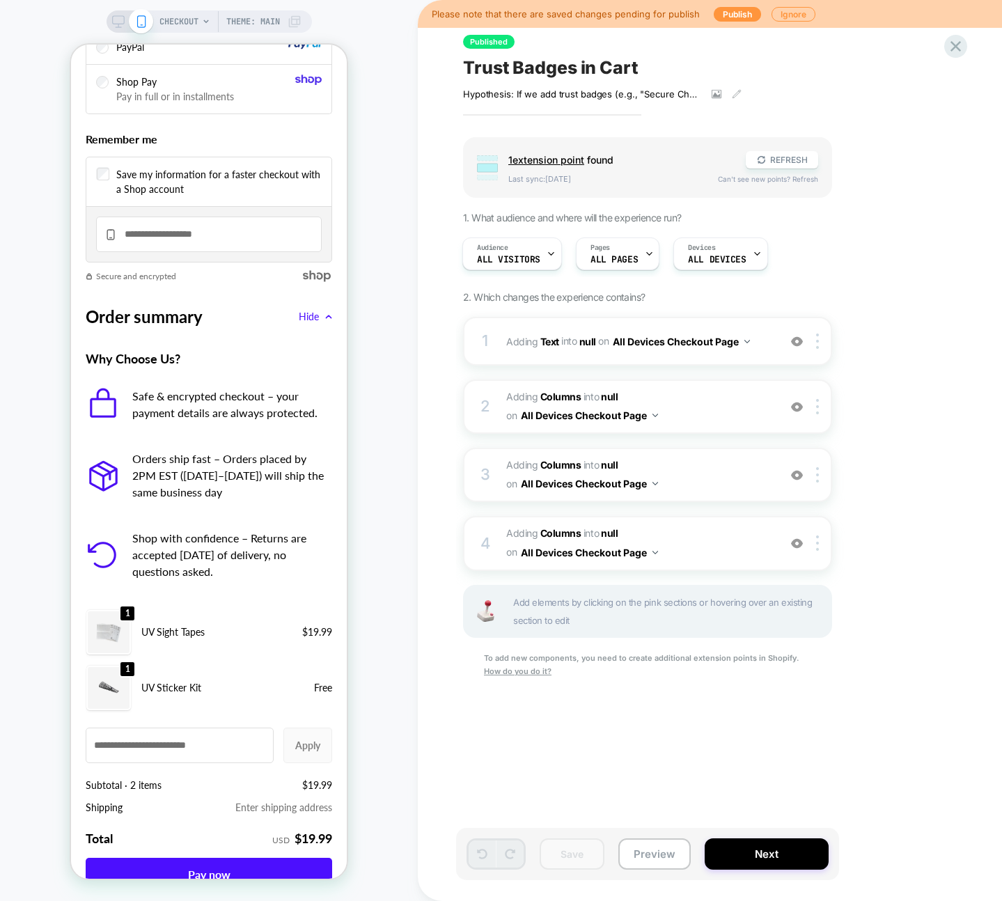
click at [117, 20] on icon at bounding box center [118, 21] width 13 height 13
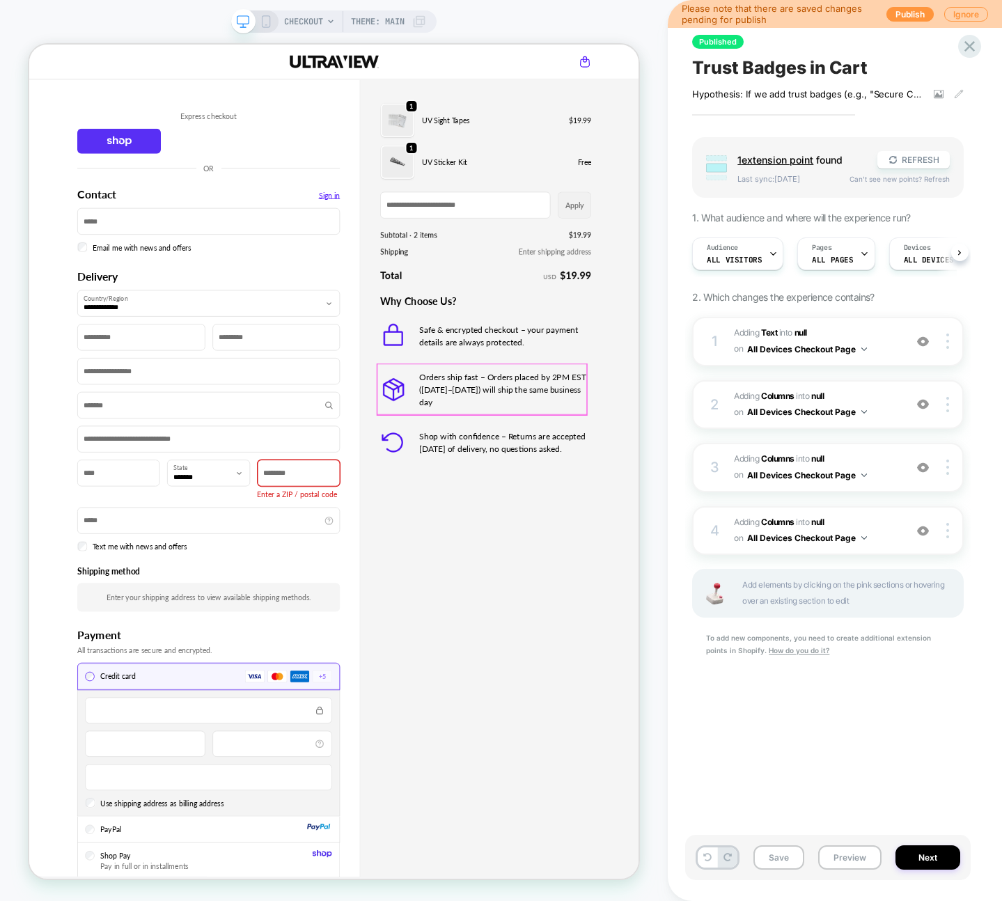
scroll to position [0, 1]
click at [766, 73] on span "Trust Badges in Cart" at bounding box center [780, 67] width 176 height 21
click at [963, 52] on icon at bounding box center [970, 46] width 19 height 19
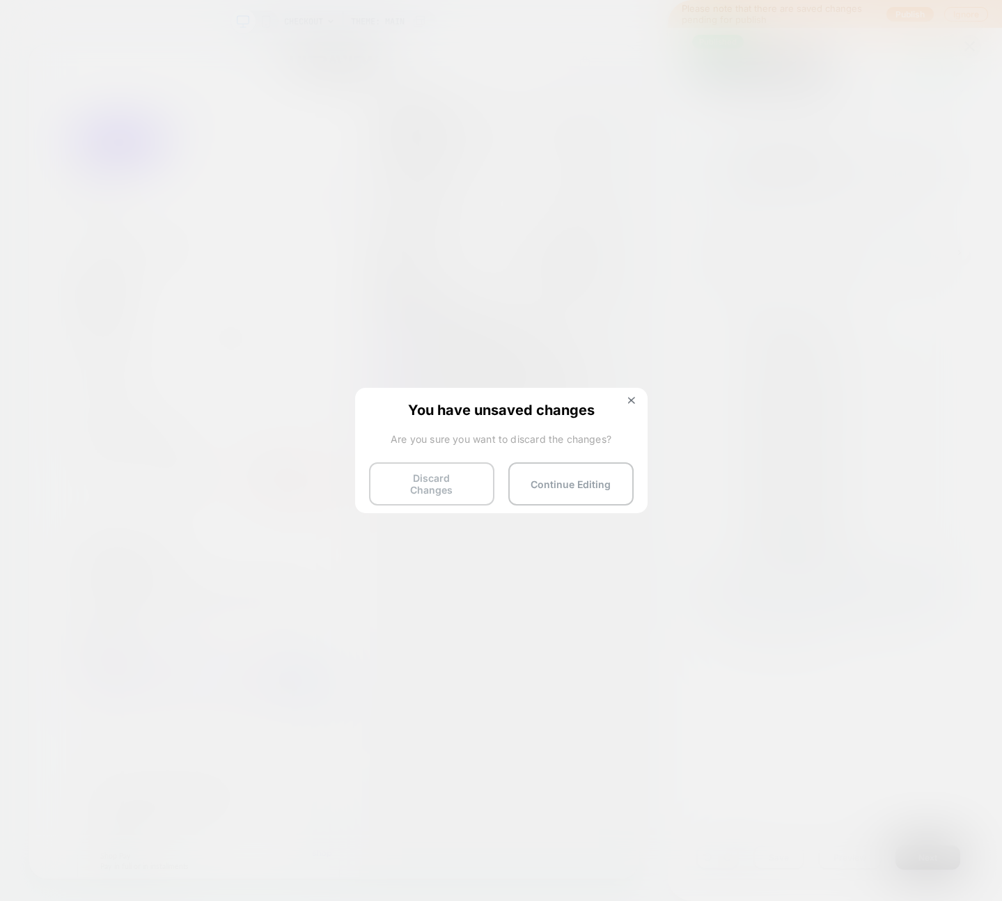
click at [417, 480] on button "Discard Changes" at bounding box center [431, 483] width 125 height 43
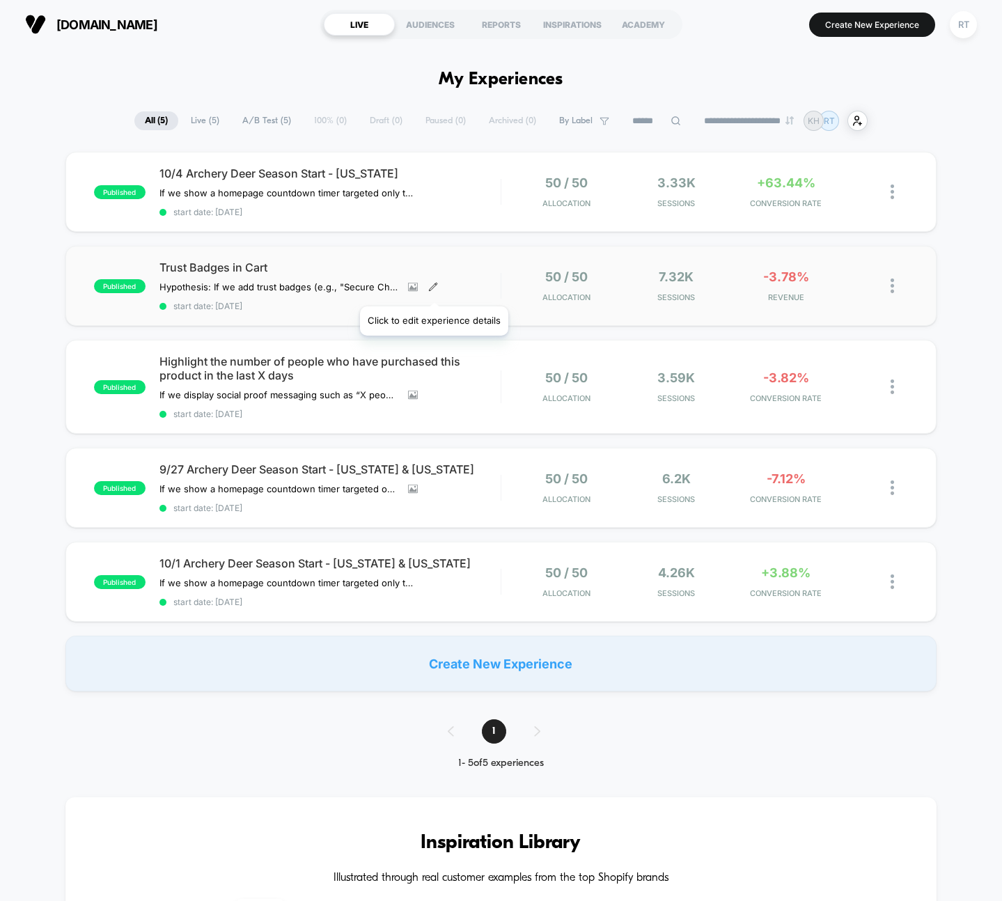
click at [433, 288] on icon at bounding box center [433, 287] width 10 height 10
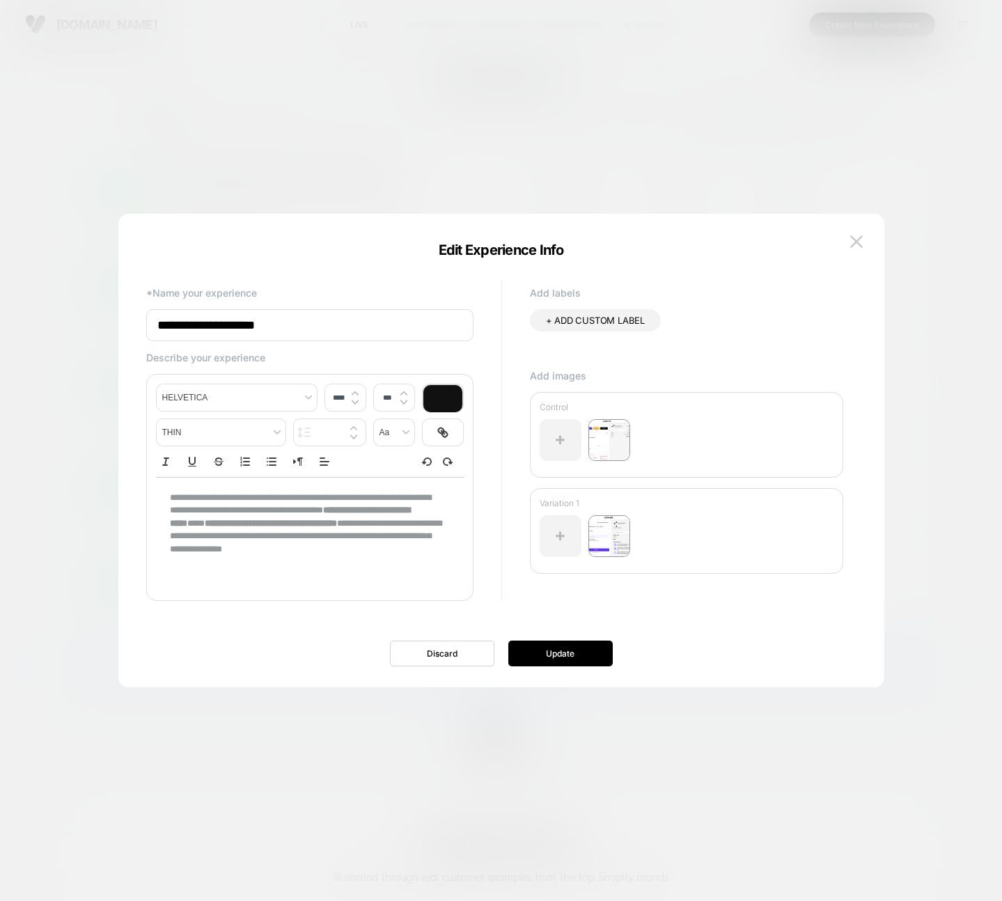
type input "****"
click at [201, 506] on p "**********" at bounding box center [305, 524] width 270 height 64
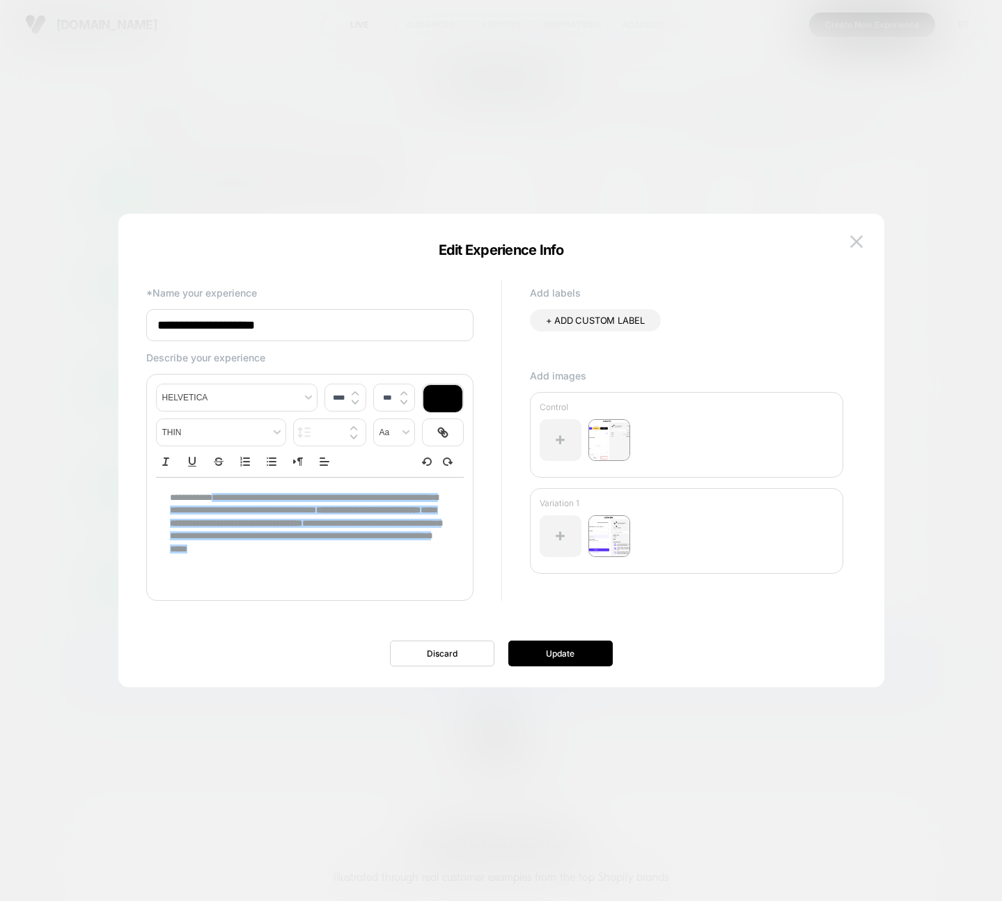
drag, startPoint x: 220, startPoint y: 497, endPoint x: 439, endPoint y: 545, distance: 223.9
click at [439, 545] on div "**********" at bounding box center [310, 524] width 308 height 92
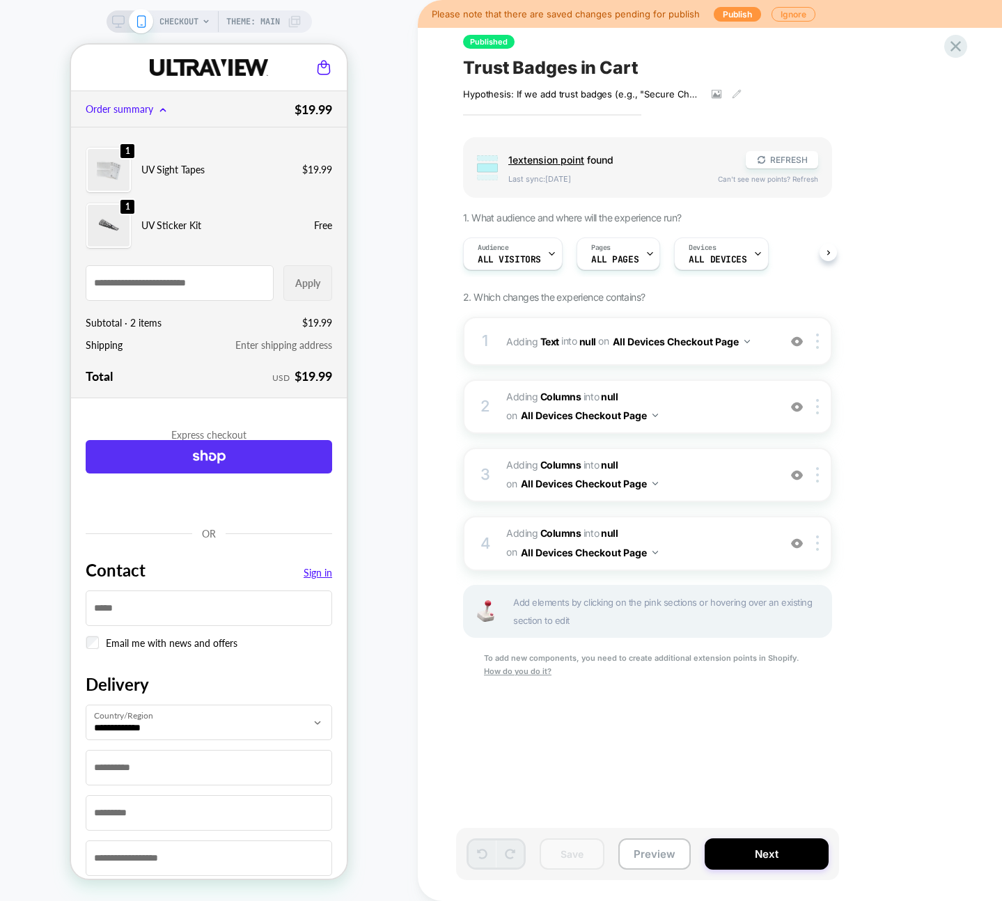
scroll to position [0, 1]
click at [960, 43] on icon at bounding box center [956, 46] width 19 height 19
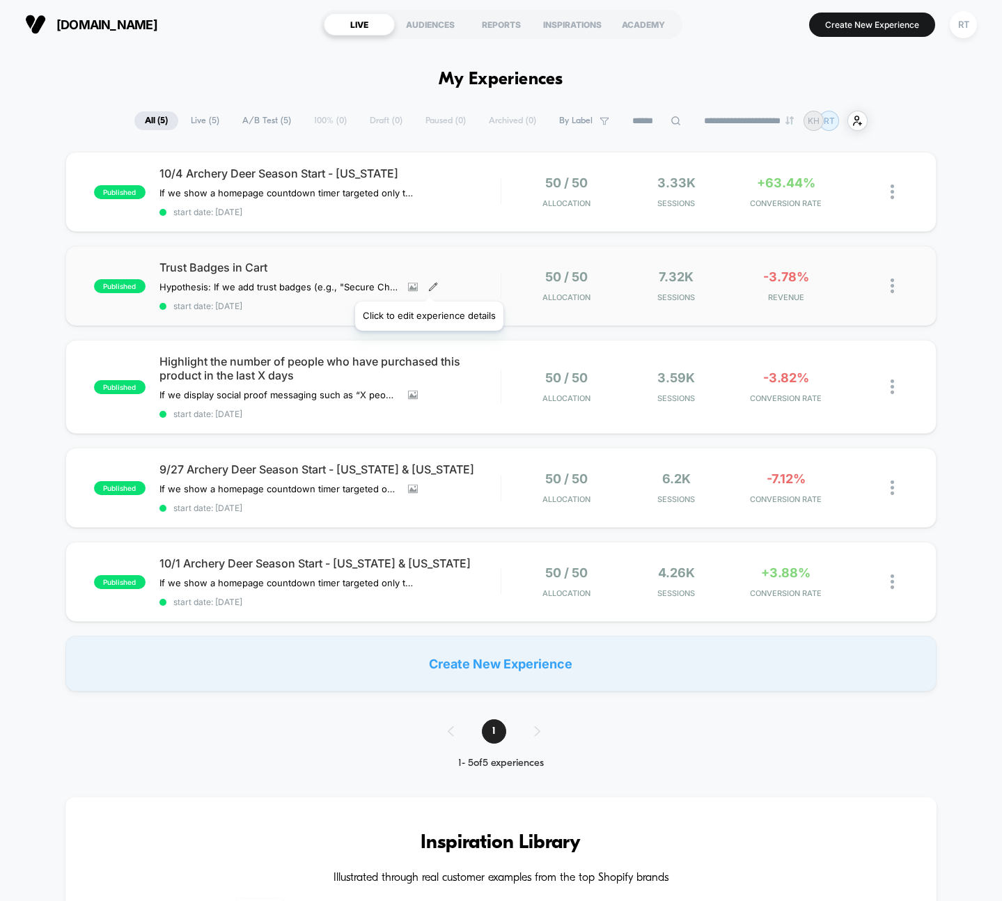
click at [428, 284] on icon at bounding box center [433, 287] width 10 height 10
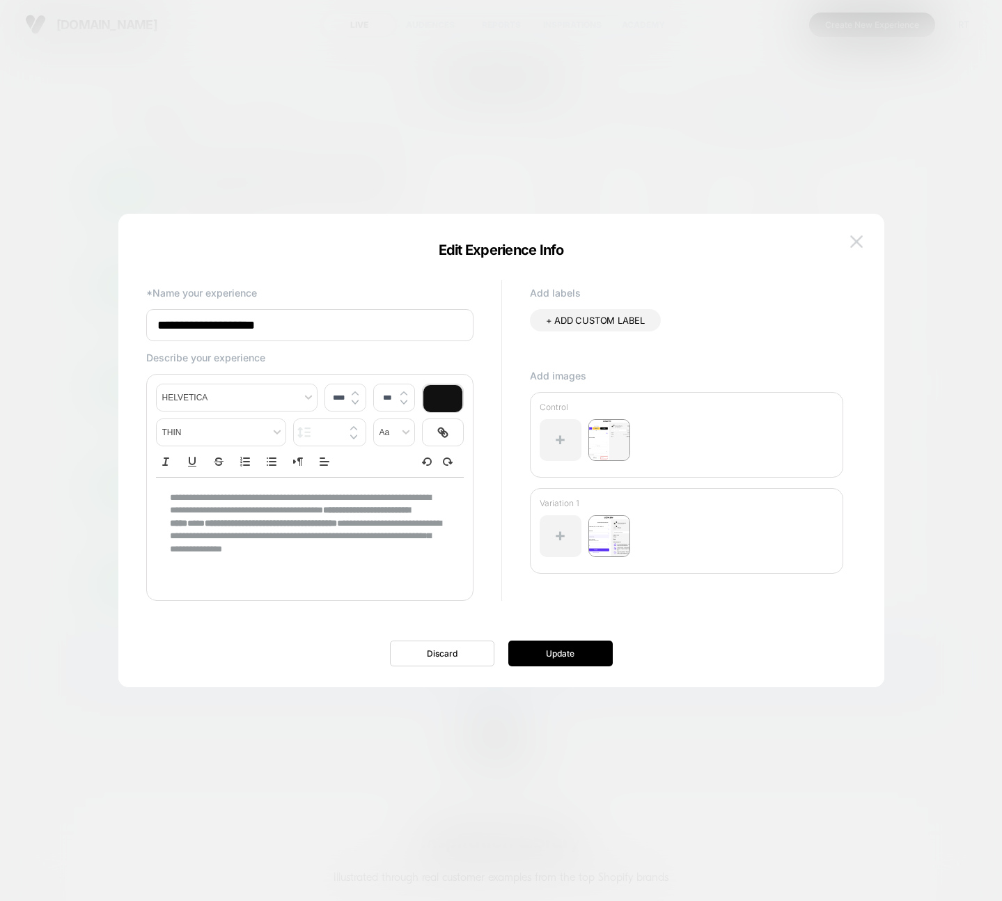
click at [864, 235] on button at bounding box center [856, 241] width 21 height 21
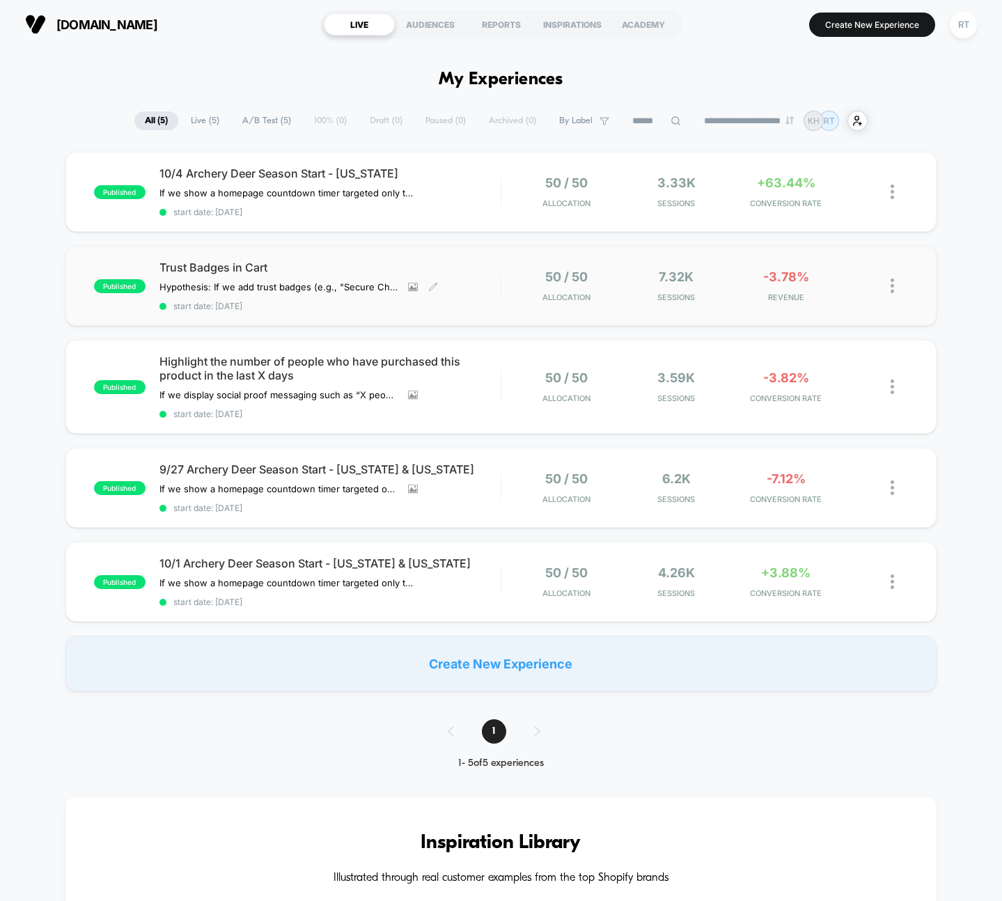
click at [299, 253] on div "published Trust Badges in Cart Hypothesis: If we add trust badges (e.g., "Secur…" at bounding box center [501, 286] width 872 height 80
click at [294, 372] on span "Highlight the number of people who have purchased this product in the last X da…" at bounding box center [330, 369] width 341 height 28
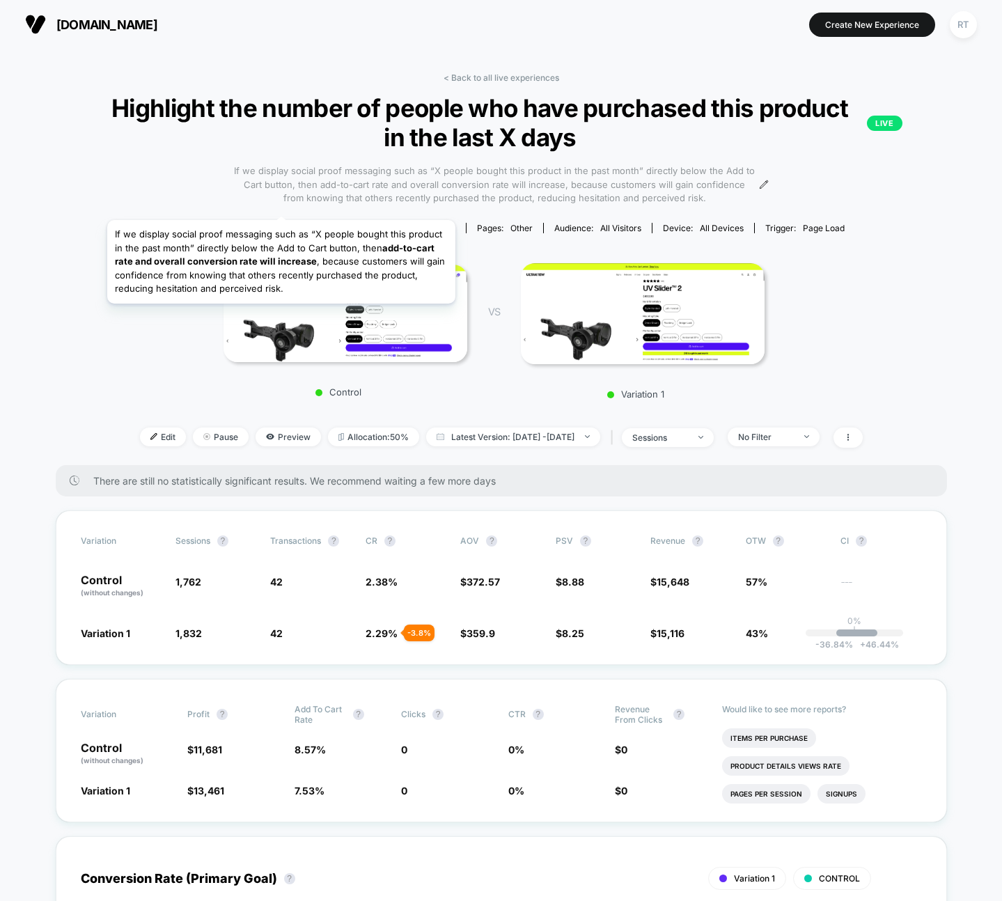
click at [260, 190] on span "If we display social proof messaging such as “X people bought this product in t…" at bounding box center [495, 184] width 522 height 41
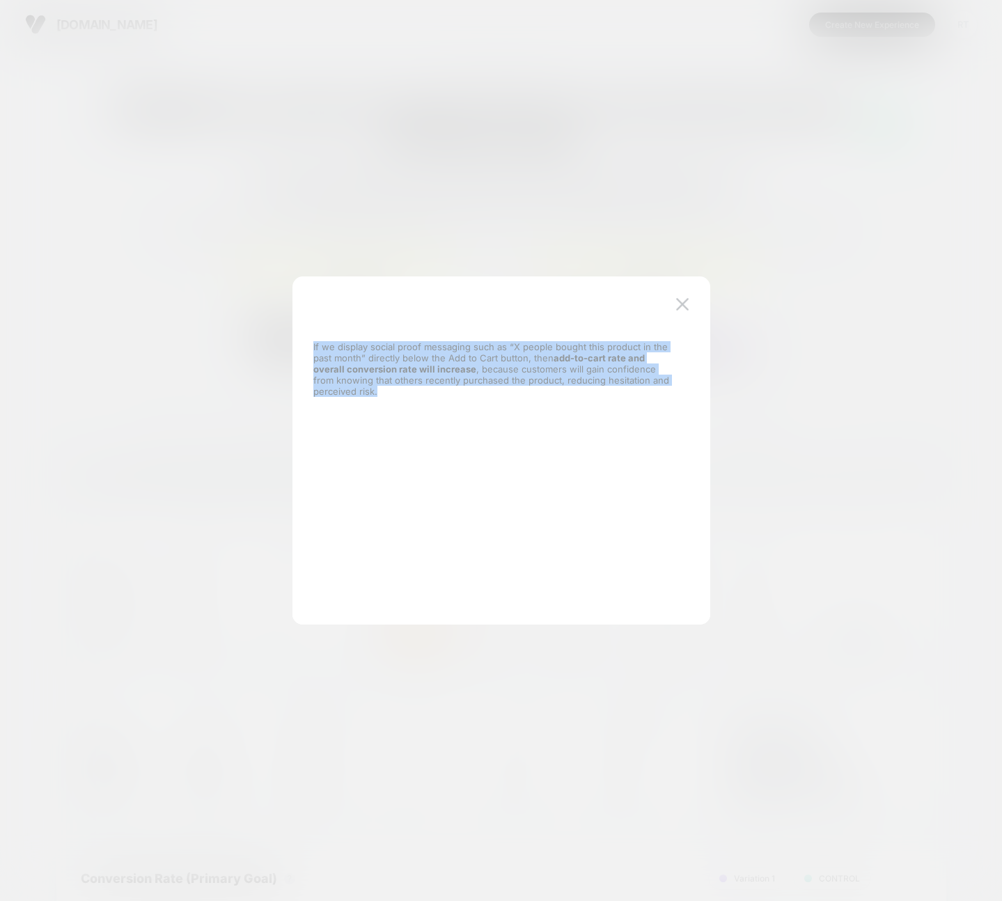
drag, startPoint x: 312, startPoint y: 345, endPoint x: 430, endPoint y: 387, distance: 125.8
click at [430, 387] on div "If we display social proof messaging such as “X people bought this product in t…" at bounding box center [494, 450] width 376 height 293
copy p "If we display social proof messaging such as “X people bought this product in t…"
click at [681, 309] on img at bounding box center [682, 304] width 13 height 12
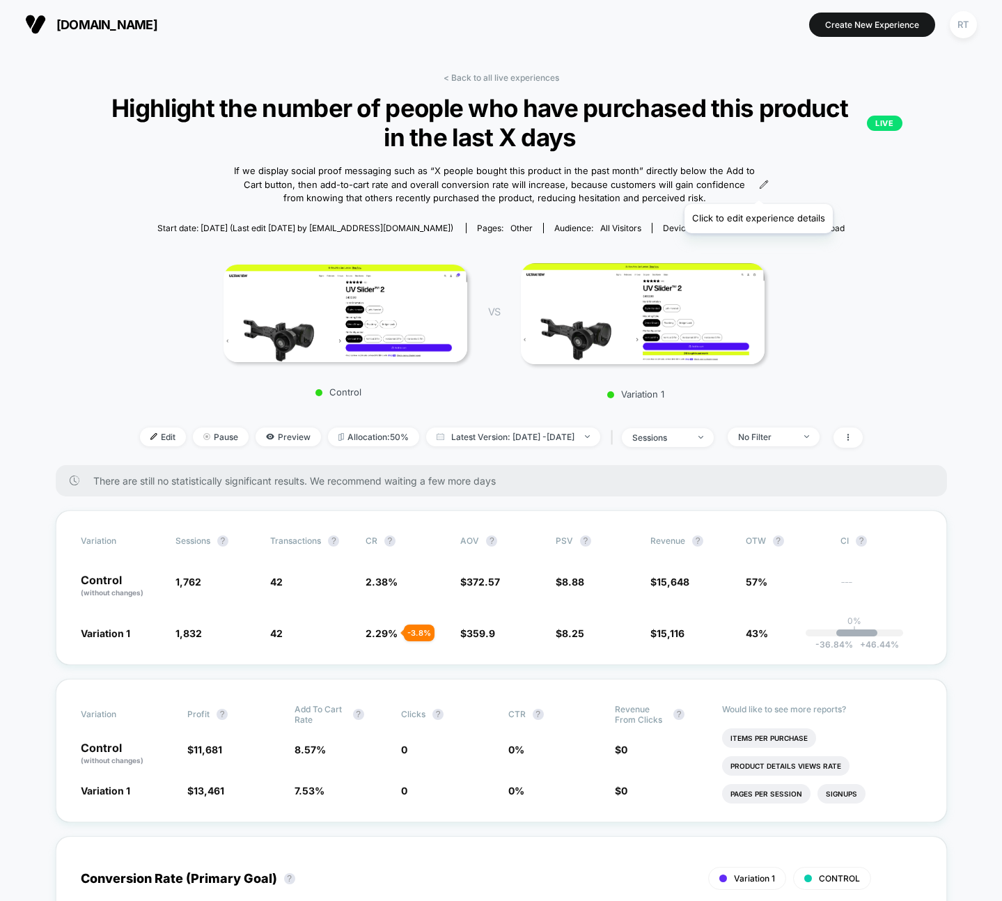
click at [759, 187] on icon at bounding box center [764, 185] width 10 height 10
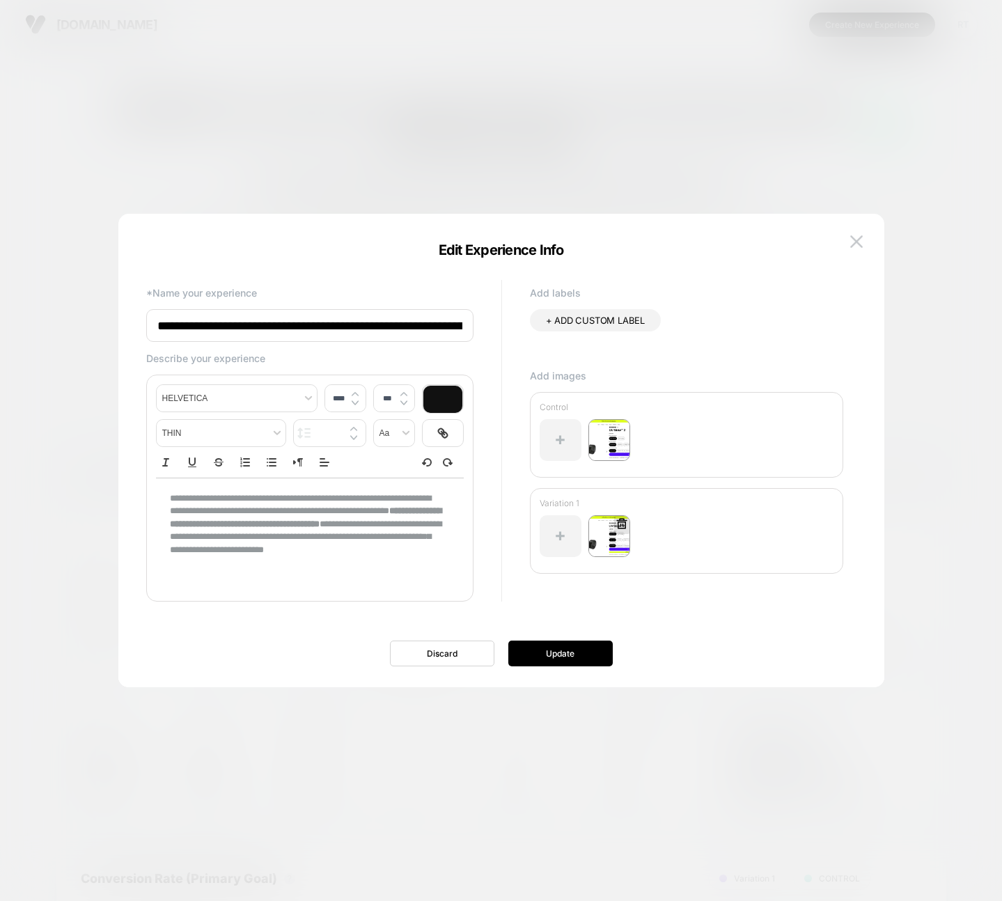
click at [623, 546] on img at bounding box center [610, 536] width 42 height 42
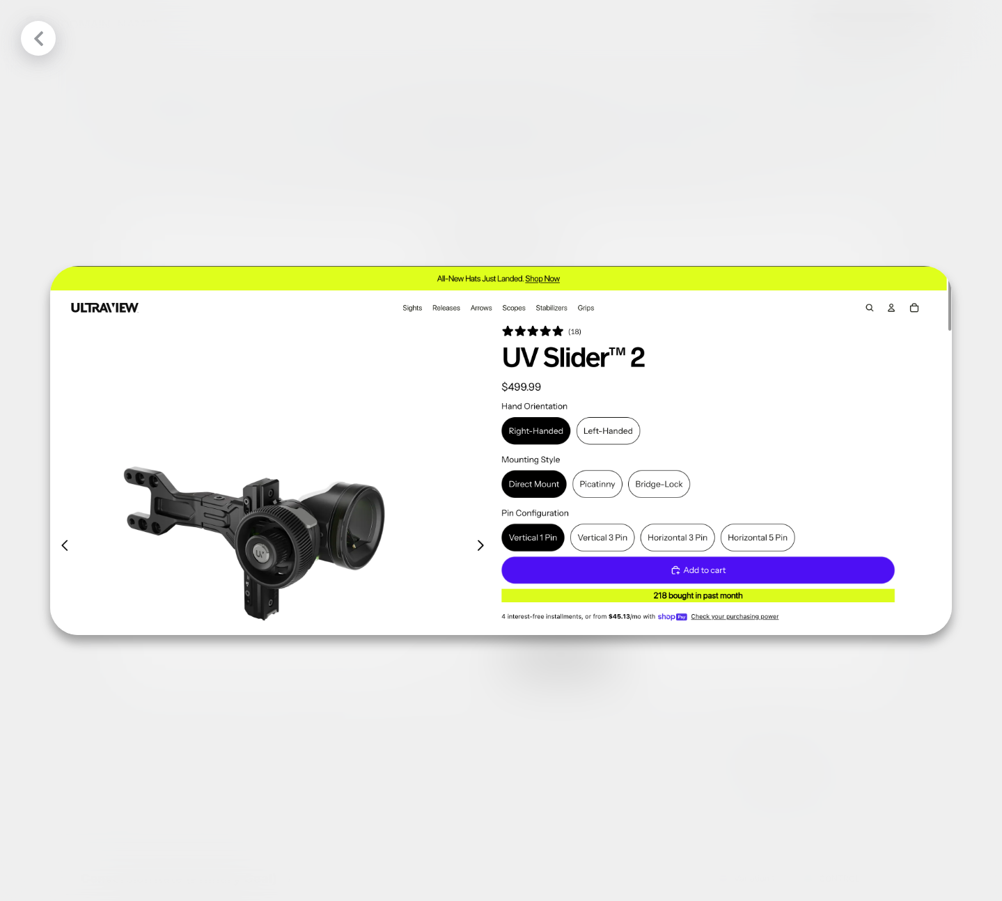
click at [62, 41] on div at bounding box center [501, 450] width 1002 height 901
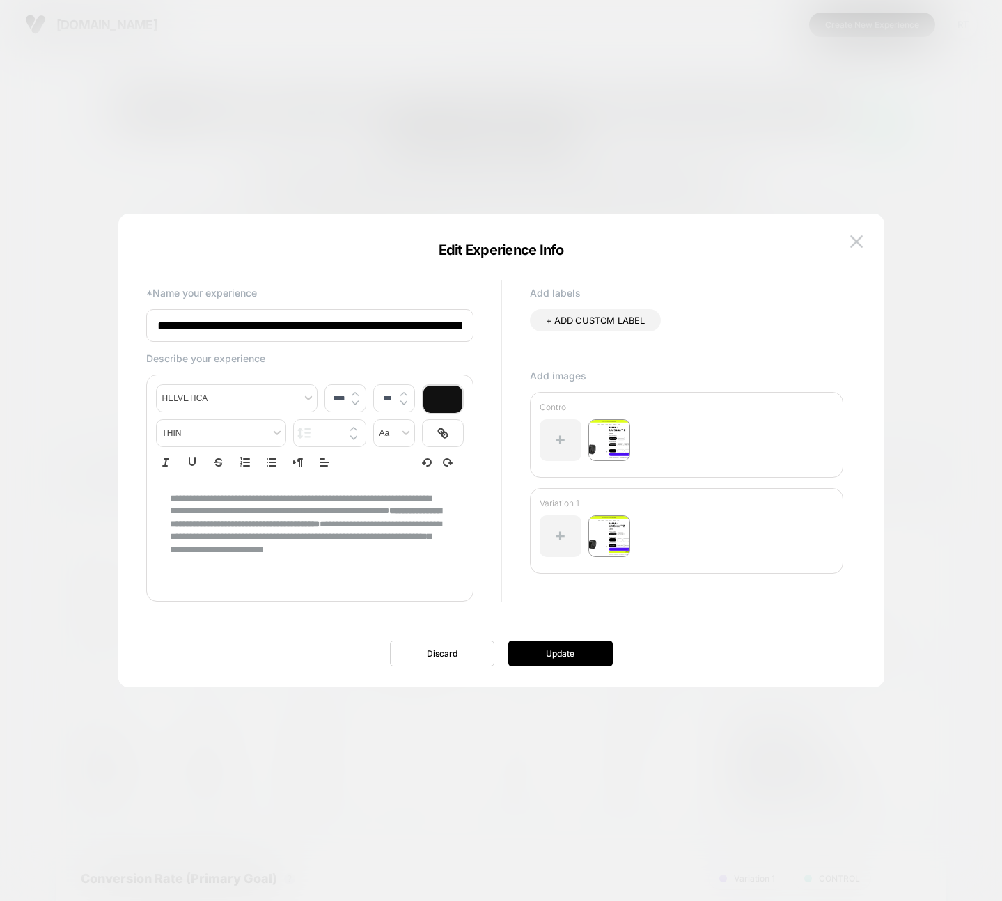
click at [45, 40] on div at bounding box center [501, 450] width 1002 height 901
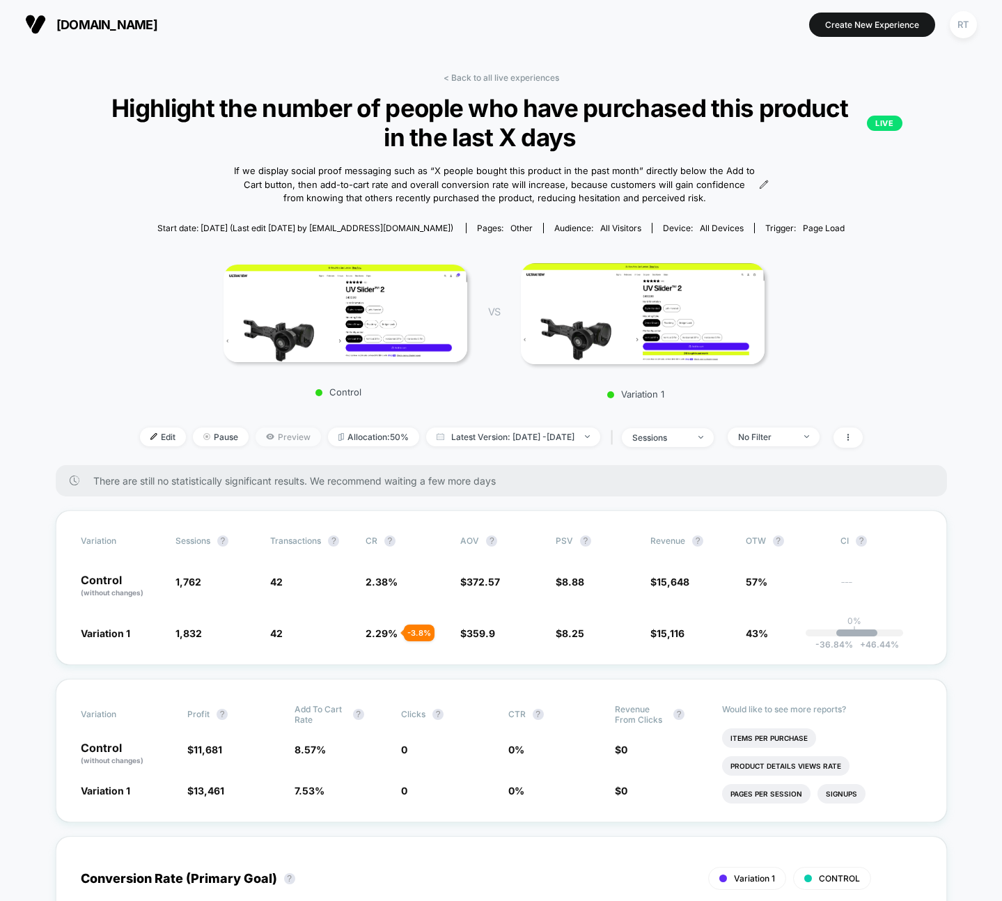
click at [272, 442] on span "Preview" at bounding box center [288, 437] width 65 height 19
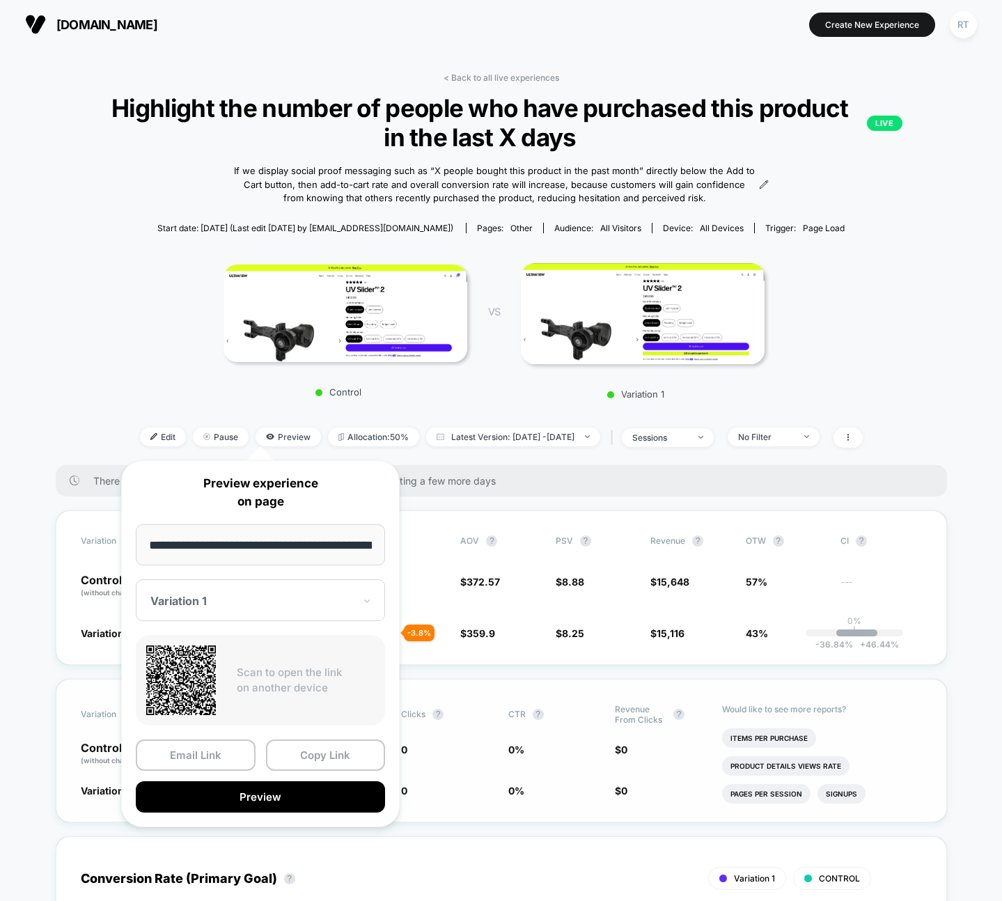
click at [350, 745] on button "Copy Link" at bounding box center [326, 755] width 120 height 31
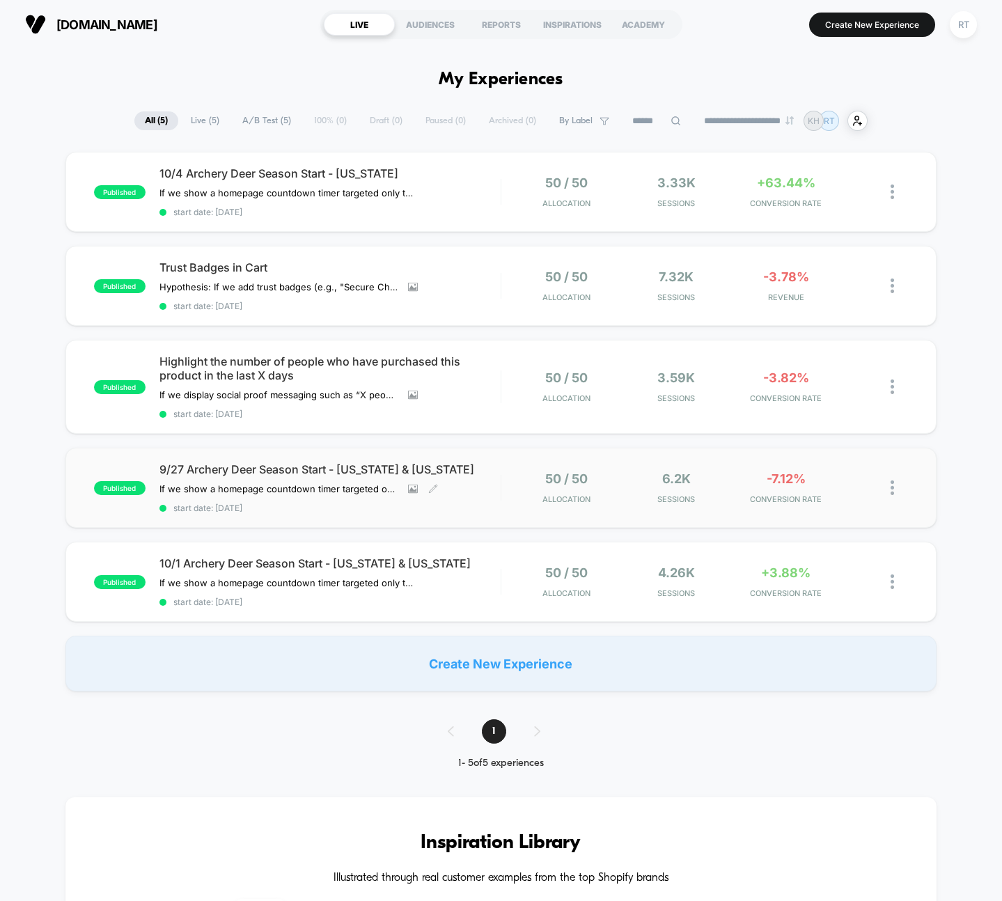
click at [357, 509] on span "start date: [DATE]" at bounding box center [330, 508] width 341 height 10
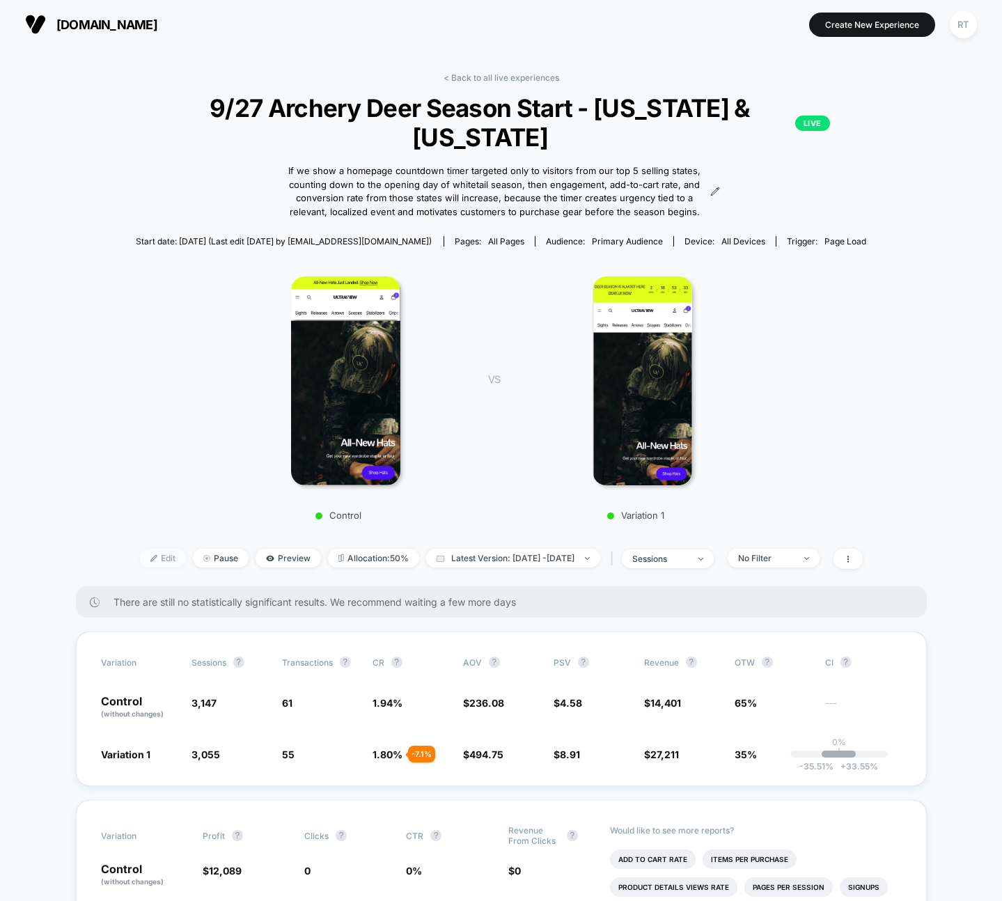
click at [148, 549] on span "Edit" at bounding box center [163, 558] width 46 height 19
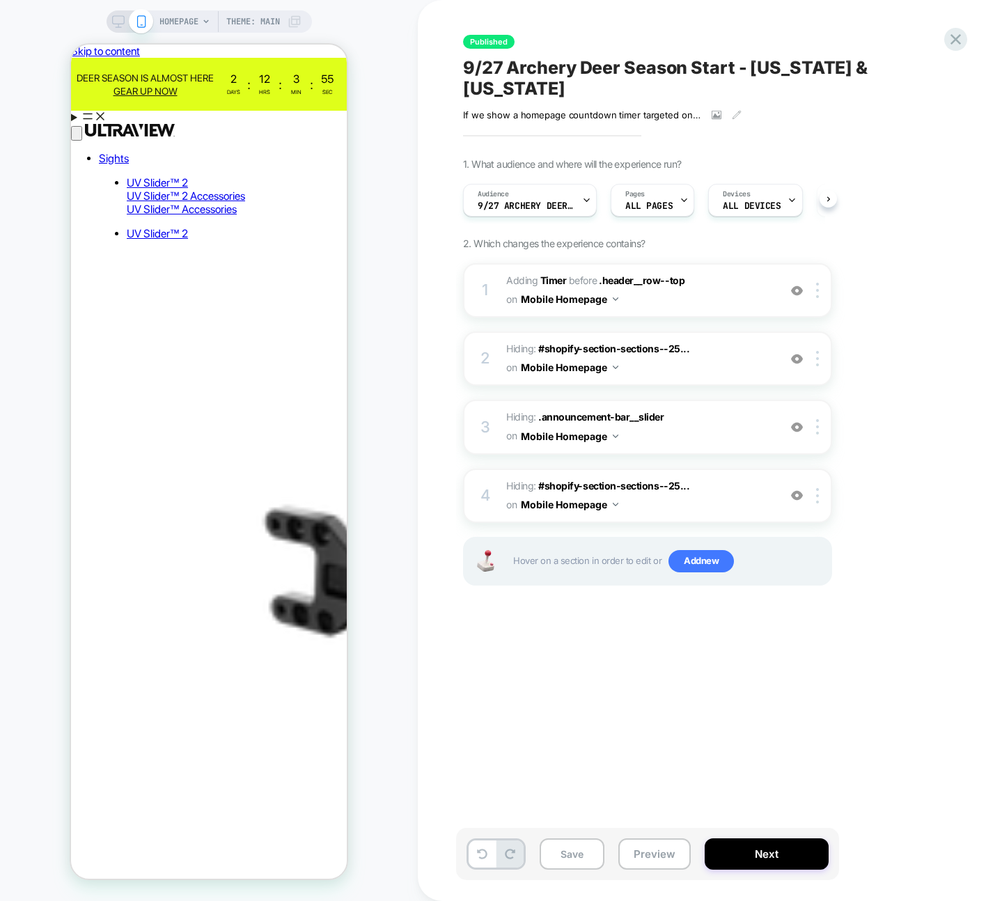
scroll to position [0, 1]
click at [183, 58] on aside "All-New Hats Just Landed. Shop Now" at bounding box center [209, 58] width 276 height 0
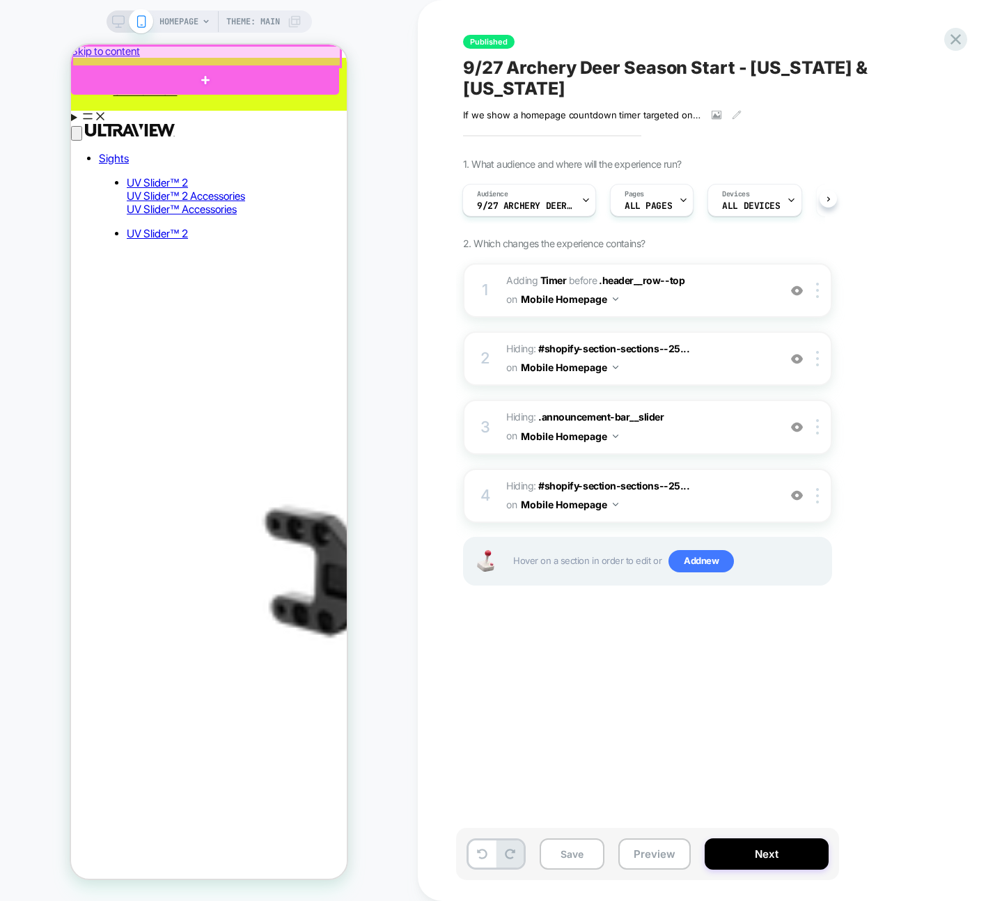
click at [208, 50] on div at bounding box center [206, 56] width 268 height 21
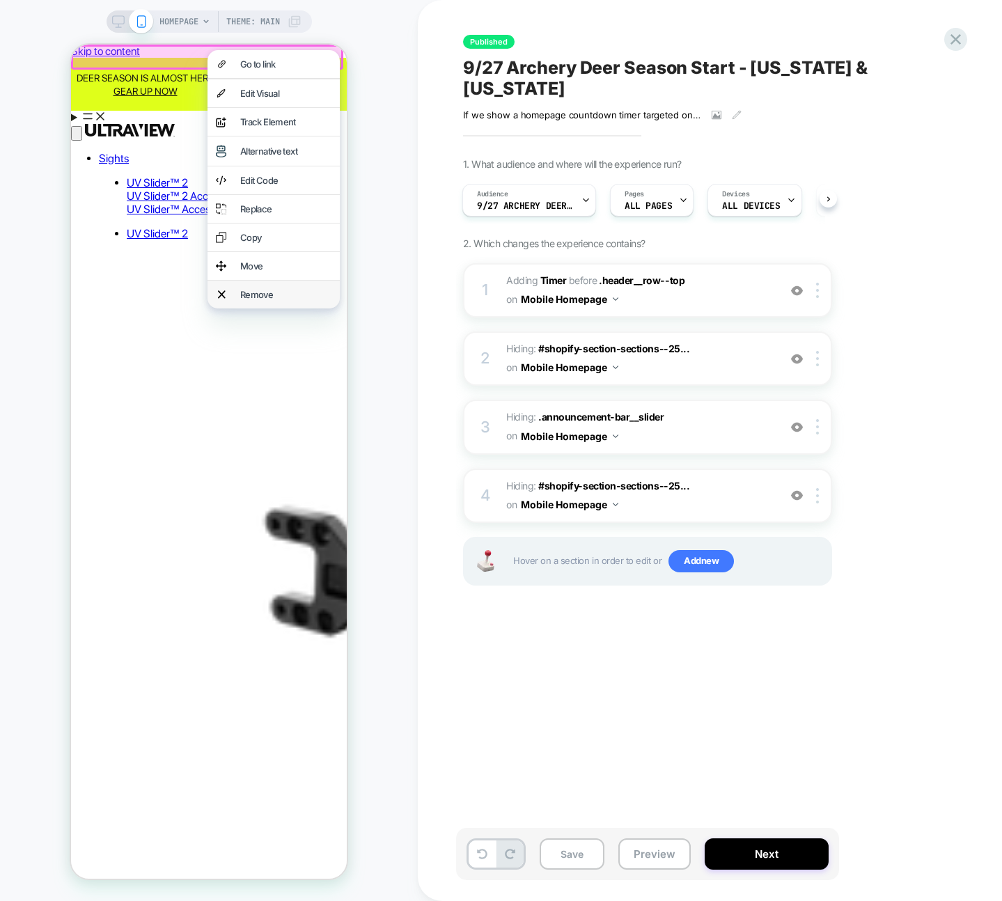
click at [281, 300] on div "Remove" at bounding box center [285, 294] width 91 height 11
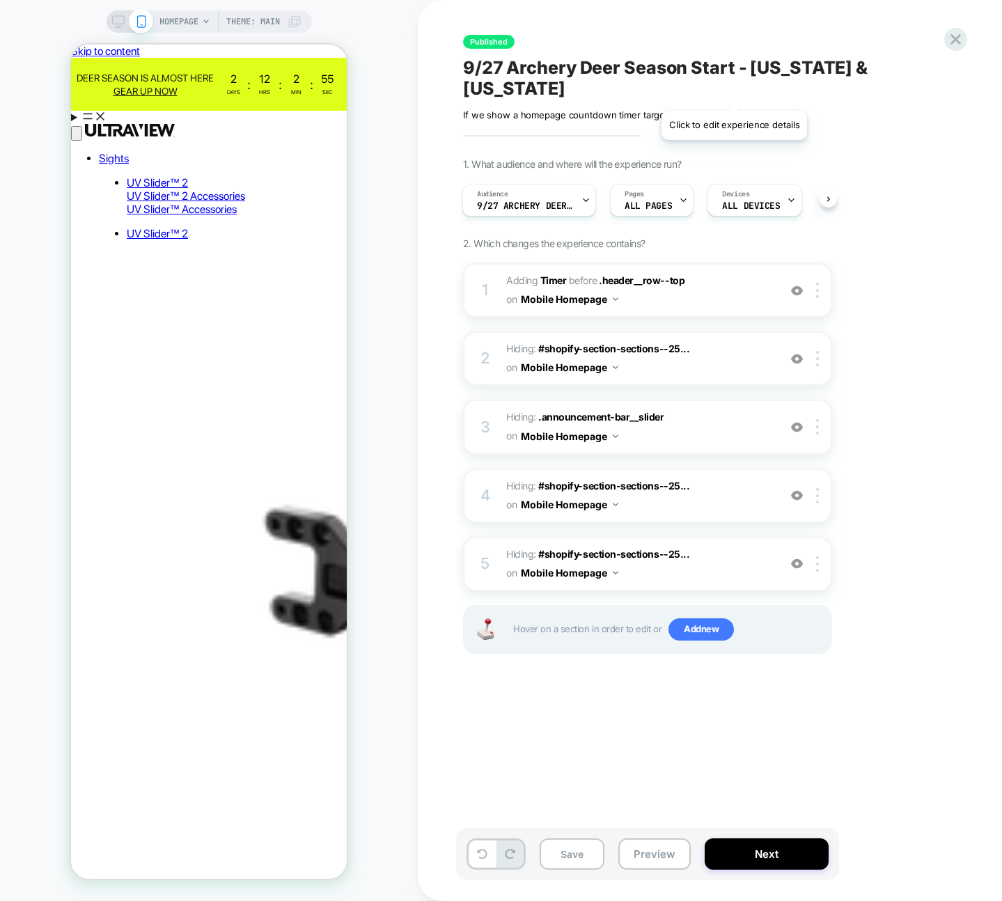
click at [734, 110] on icon at bounding box center [737, 115] width 10 height 10
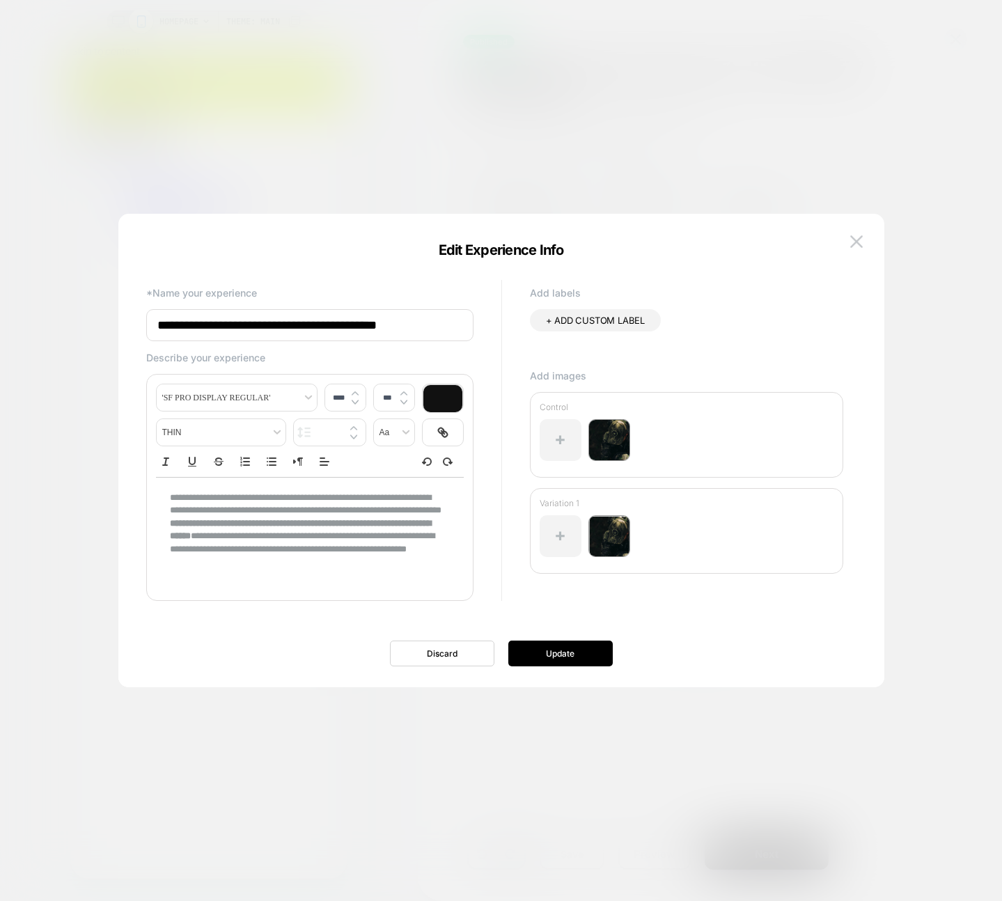
type input "****"
click at [210, 501] on p "**********" at bounding box center [305, 530] width 270 height 77
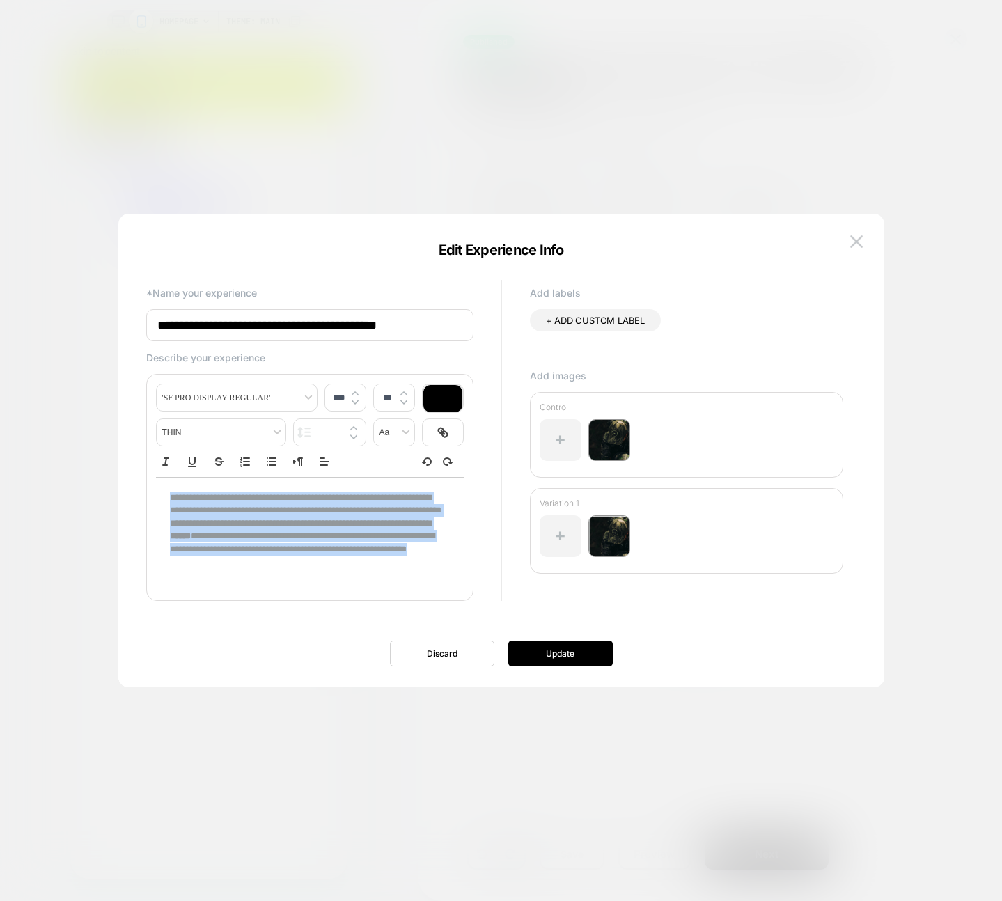
click at [210, 501] on p "**********" at bounding box center [305, 530] width 270 height 77
click at [306, 524] on strong "**********" at bounding box center [300, 530] width 261 height 22
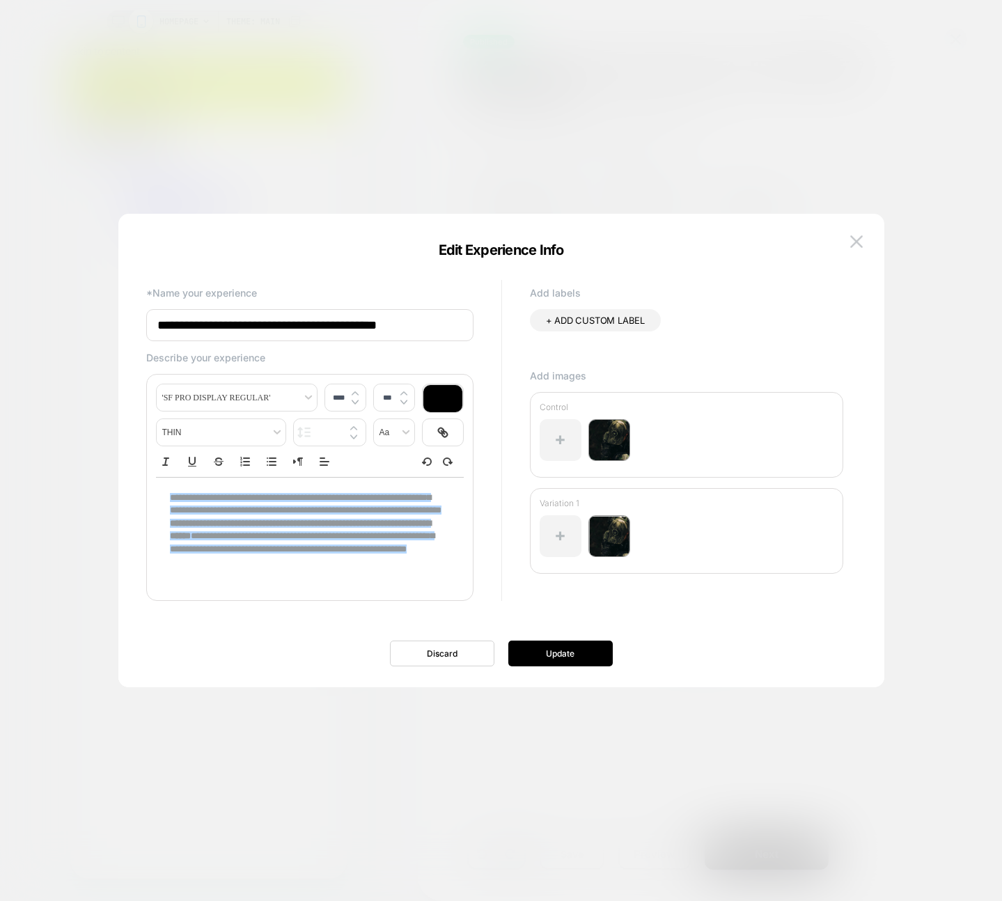
drag, startPoint x: 166, startPoint y: 492, endPoint x: 460, endPoint y: 562, distance: 302.9
click at [460, 562] on div "**********" at bounding box center [310, 530] width 308 height 105
copy p "**********"
click at [481, 660] on button "Discard" at bounding box center [442, 654] width 104 height 26
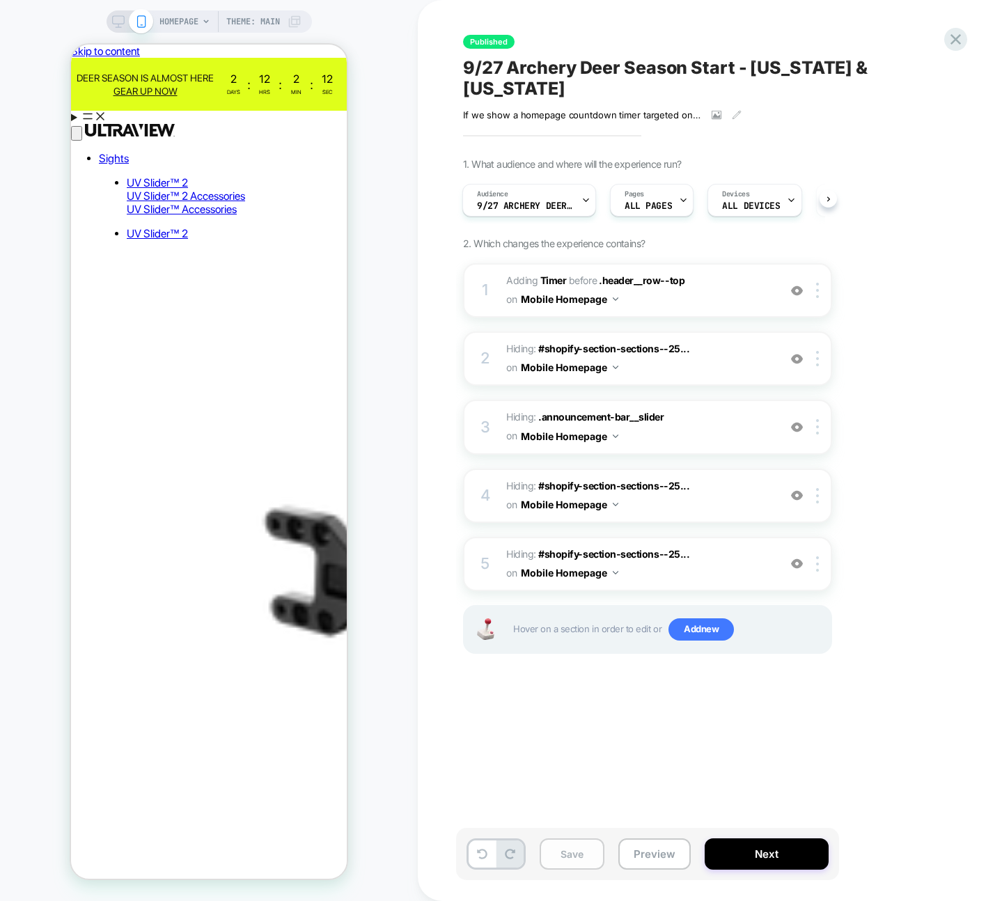
click at [554, 857] on button "Save" at bounding box center [572, 854] width 65 height 31
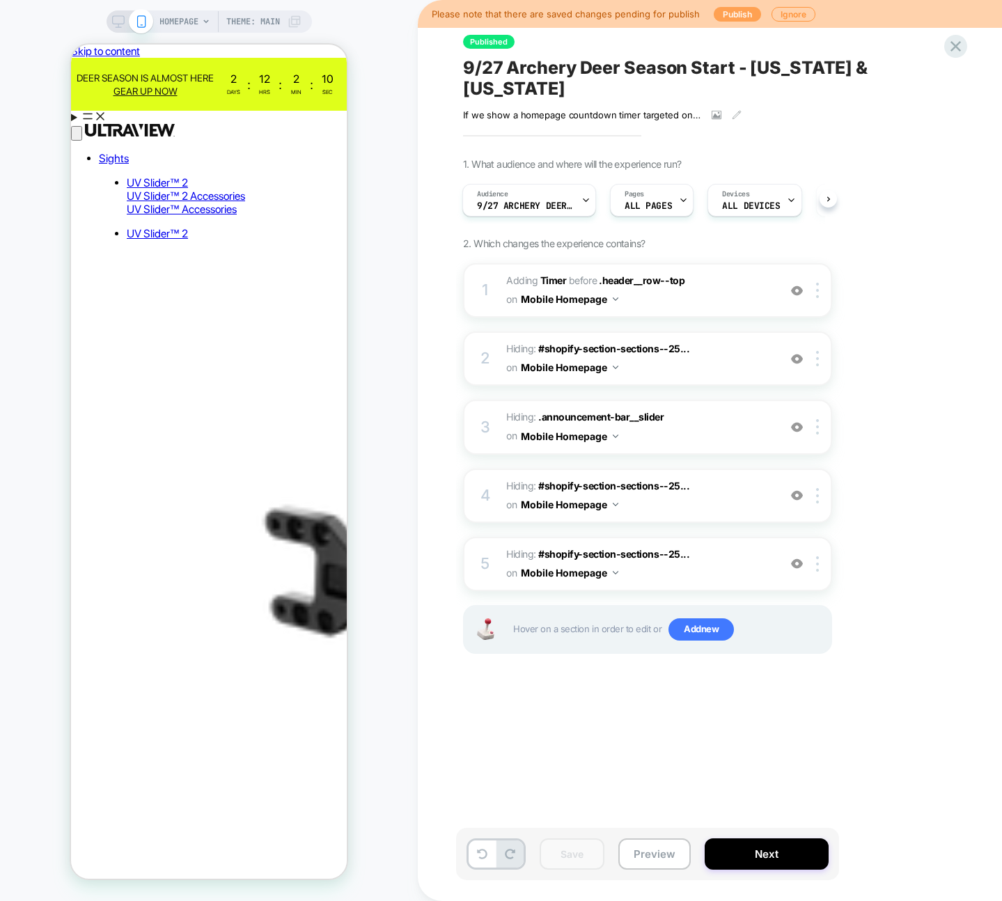
click at [728, 11] on button "Publish" at bounding box center [737, 14] width 47 height 15
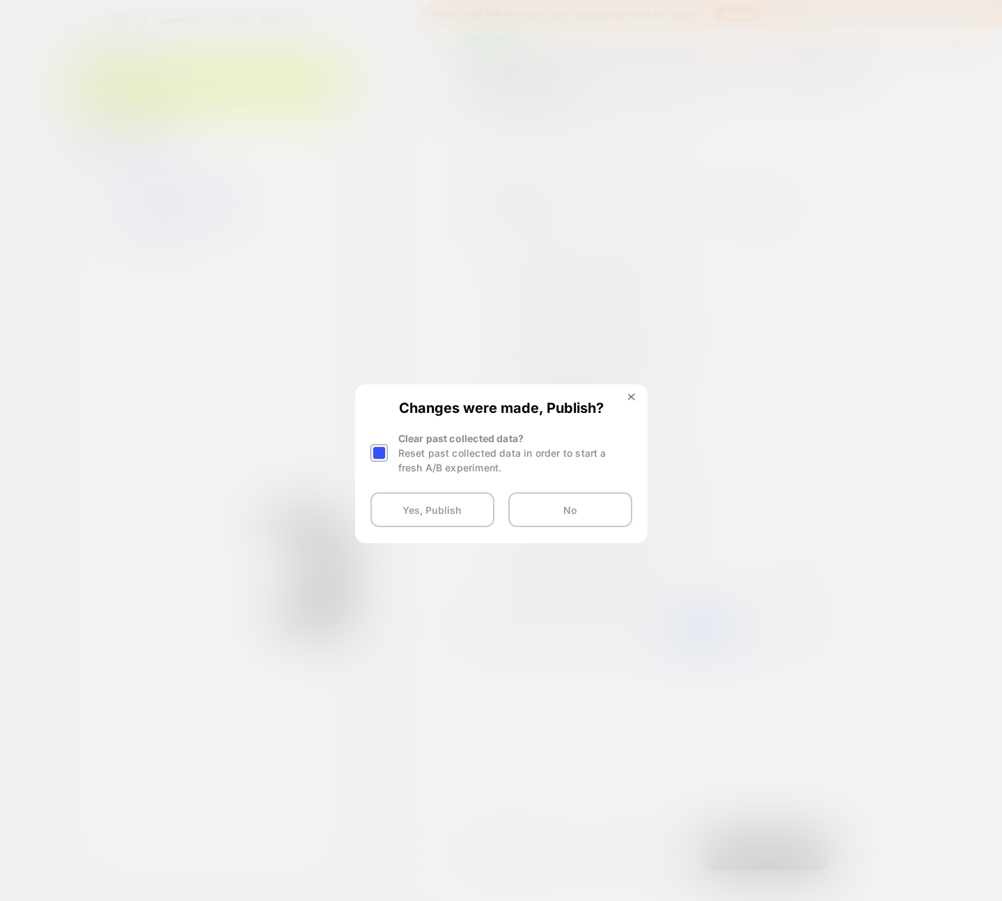
click at [378, 458] on div at bounding box center [379, 452] width 17 height 17
click at [433, 517] on button "Yes, Publish" at bounding box center [433, 509] width 124 height 35
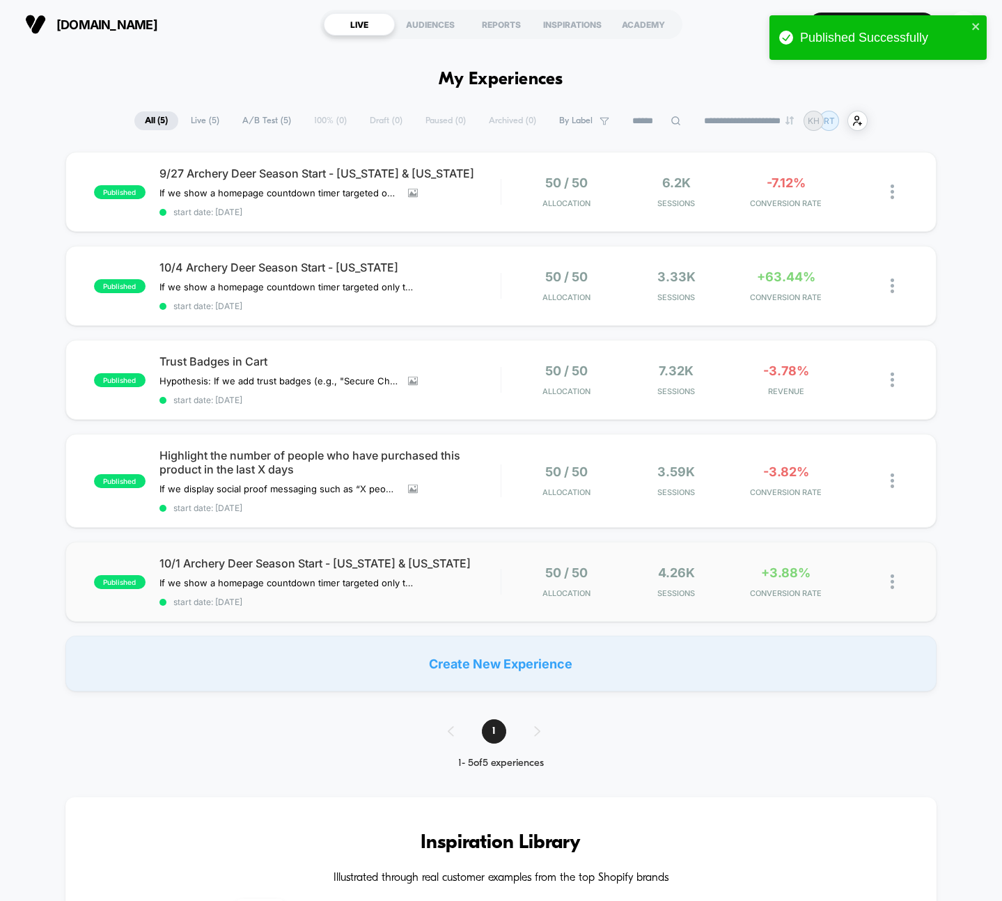
click at [329, 546] on div "published 10/1 Archery Deer Season Start - [US_STATE] & [US_STATE] If we show a…" at bounding box center [501, 582] width 872 height 80
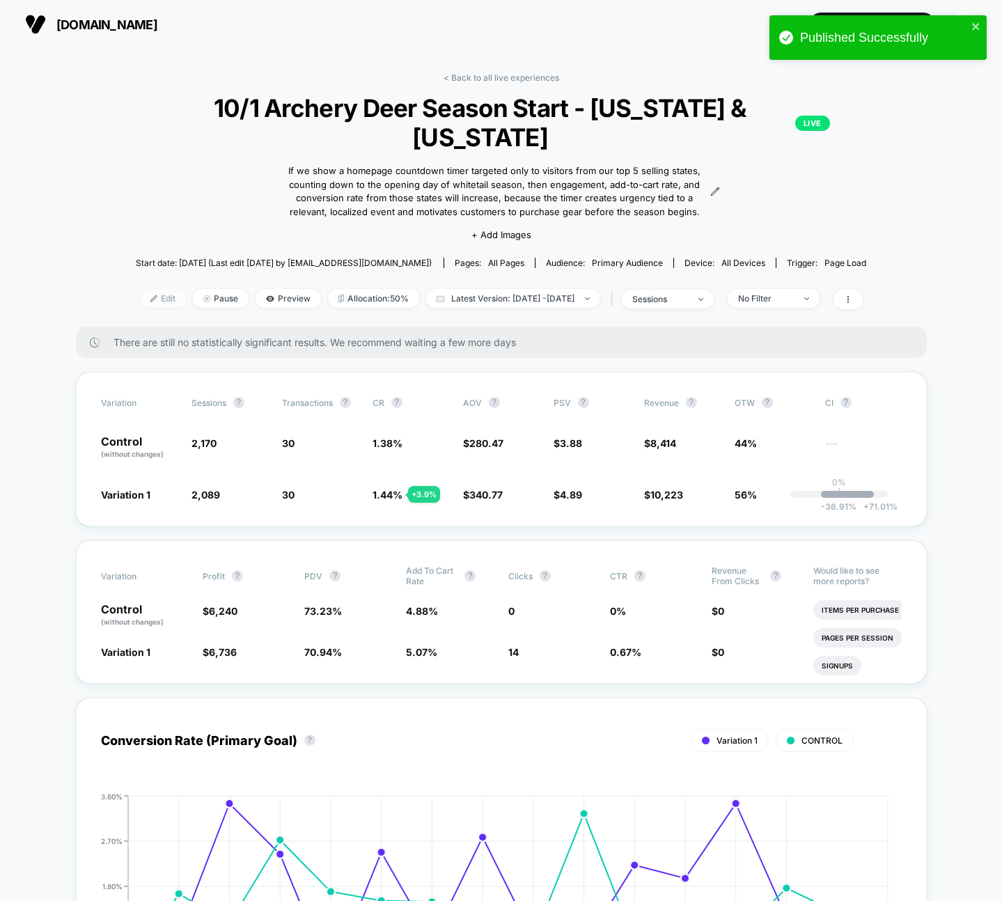
click at [141, 289] on span "Edit" at bounding box center [163, 298] width 46 height 19
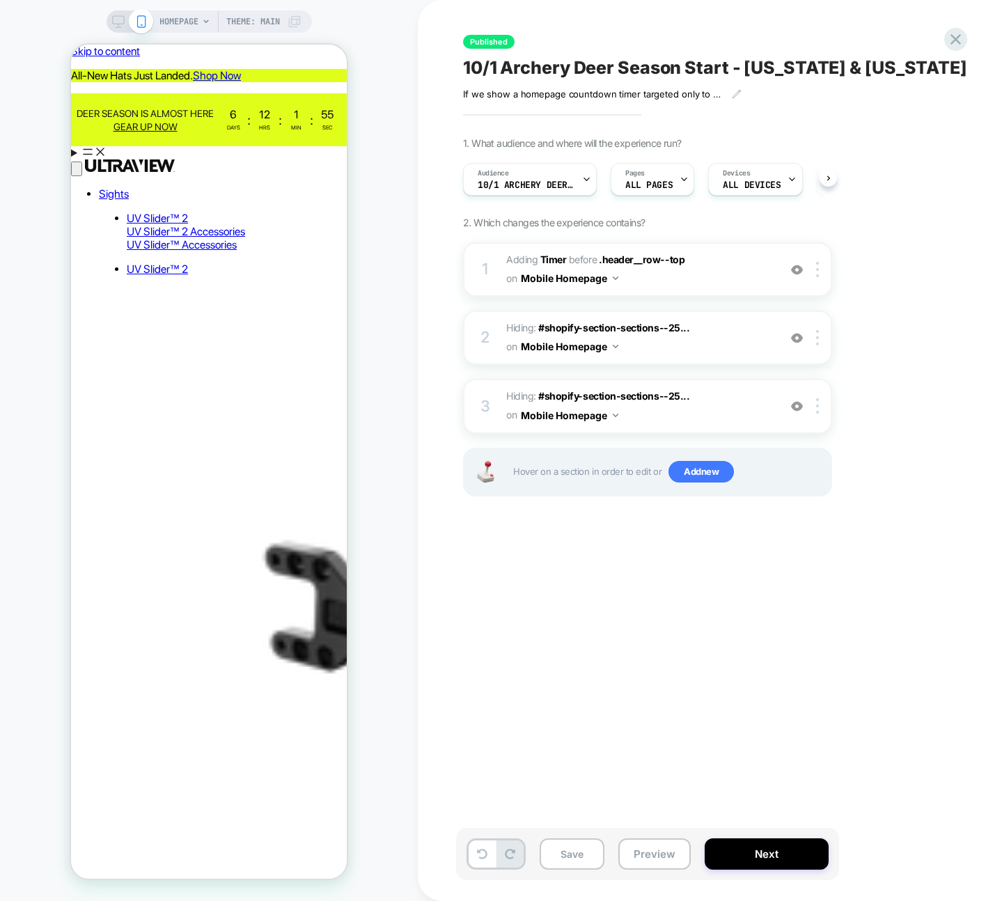
scroll to position [0, 1]
click at [121, 70] on aside "All-New Hats Just Landed. Shop Now" at bounding box center [209, 75] width 276 height 13
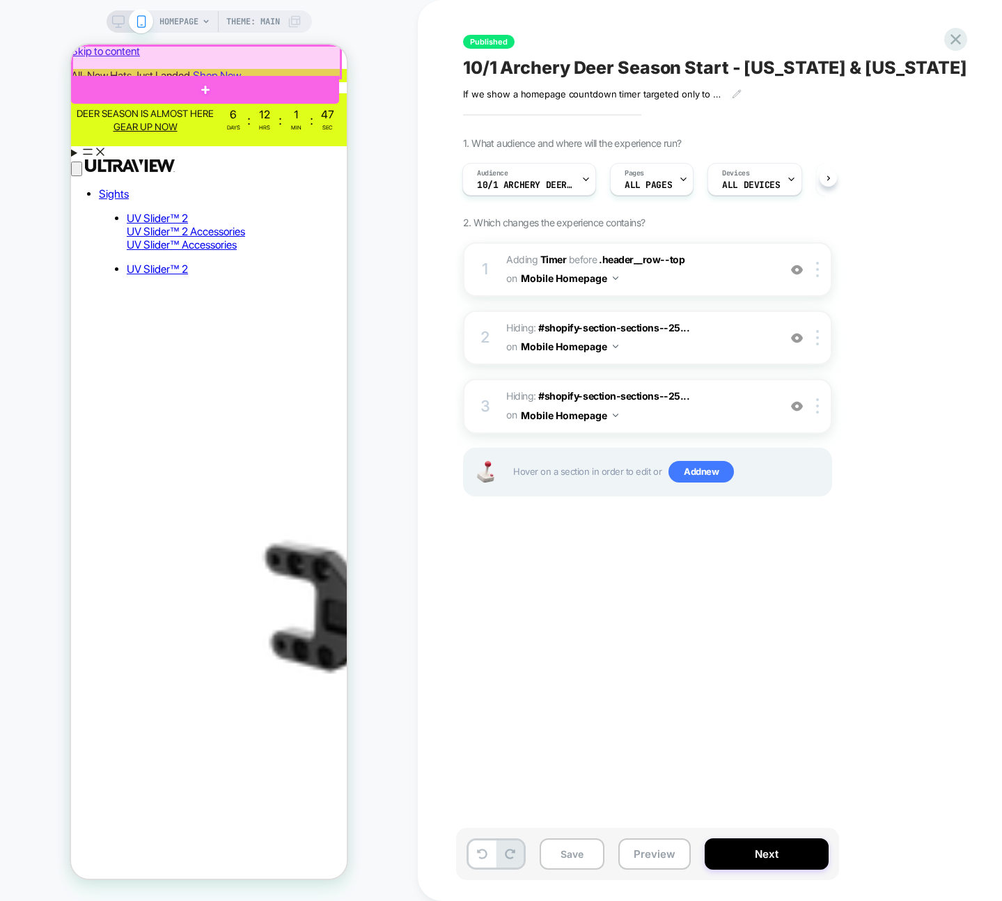
click at [102, 64] on div at bounding box center [206, 62] width 268 height 32
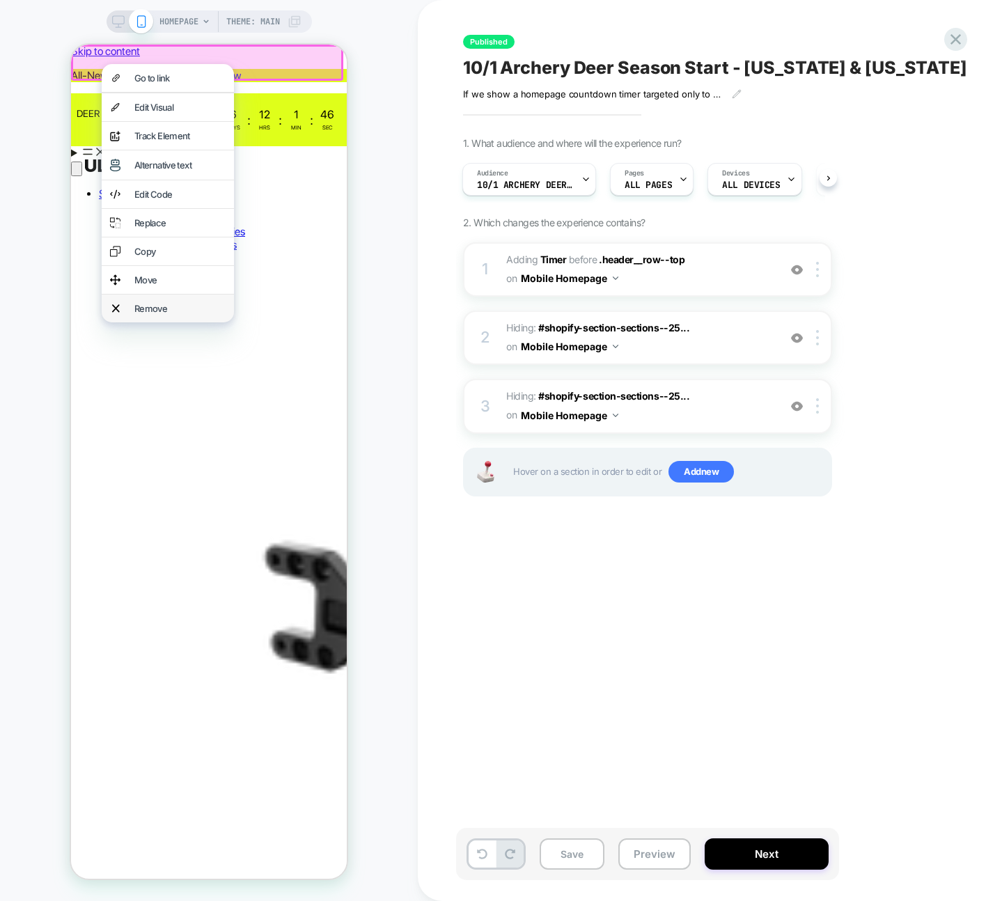
click at [169, 314] on div "Remove" at bounding box center [179, 308] width 91 height 11
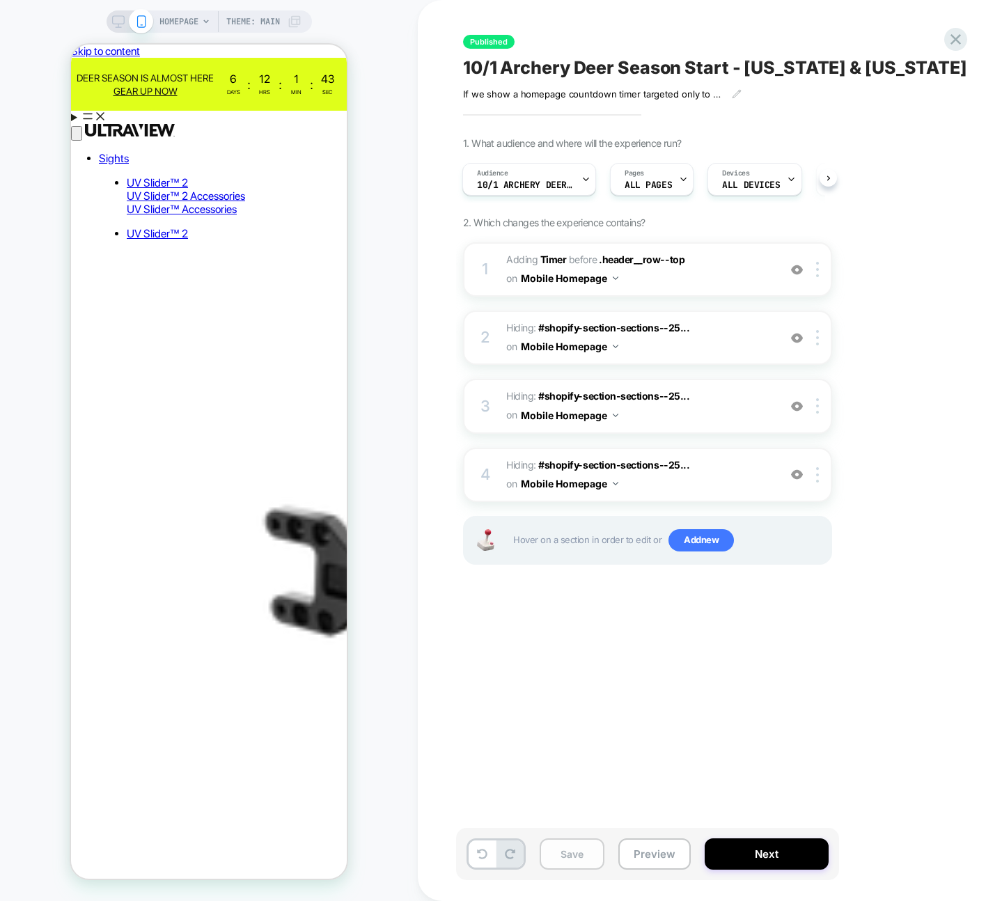
click at [573, 861] on button "Save" at bounding box center [572, 854] width 65 height 31
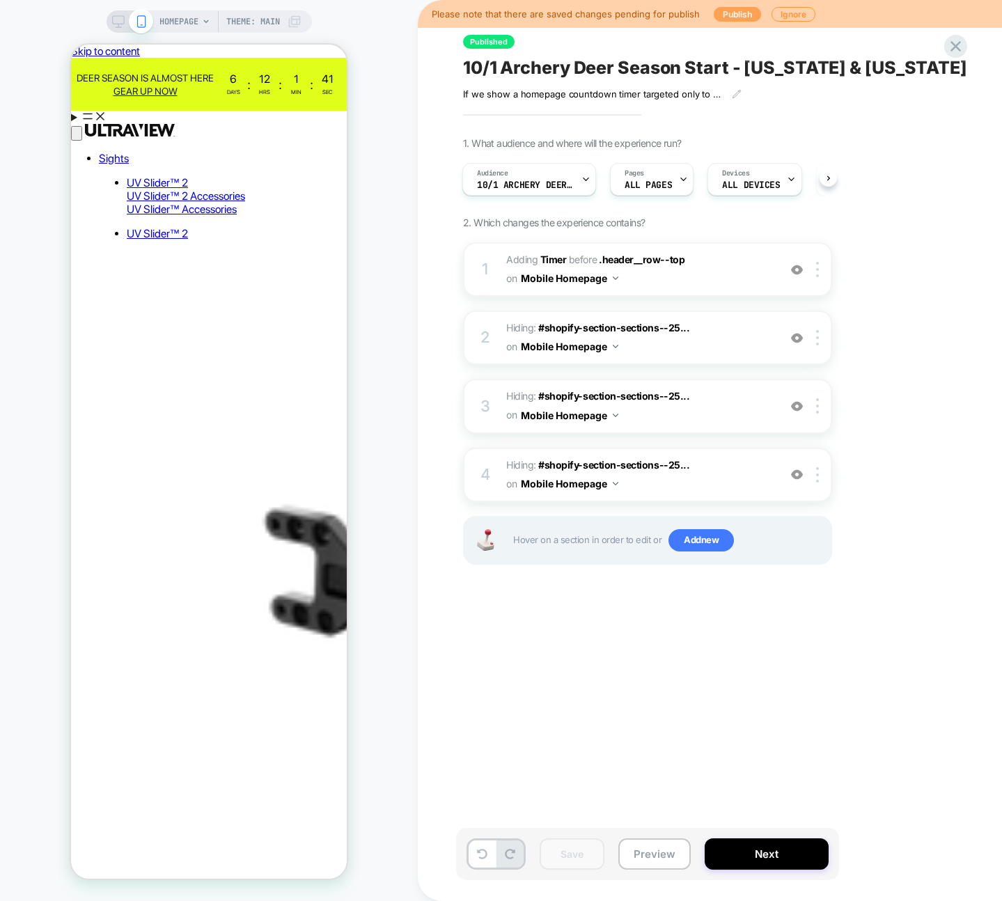
click at [732, 17] on button "Publish" at bounding box center [737, 14] width 47 height 15
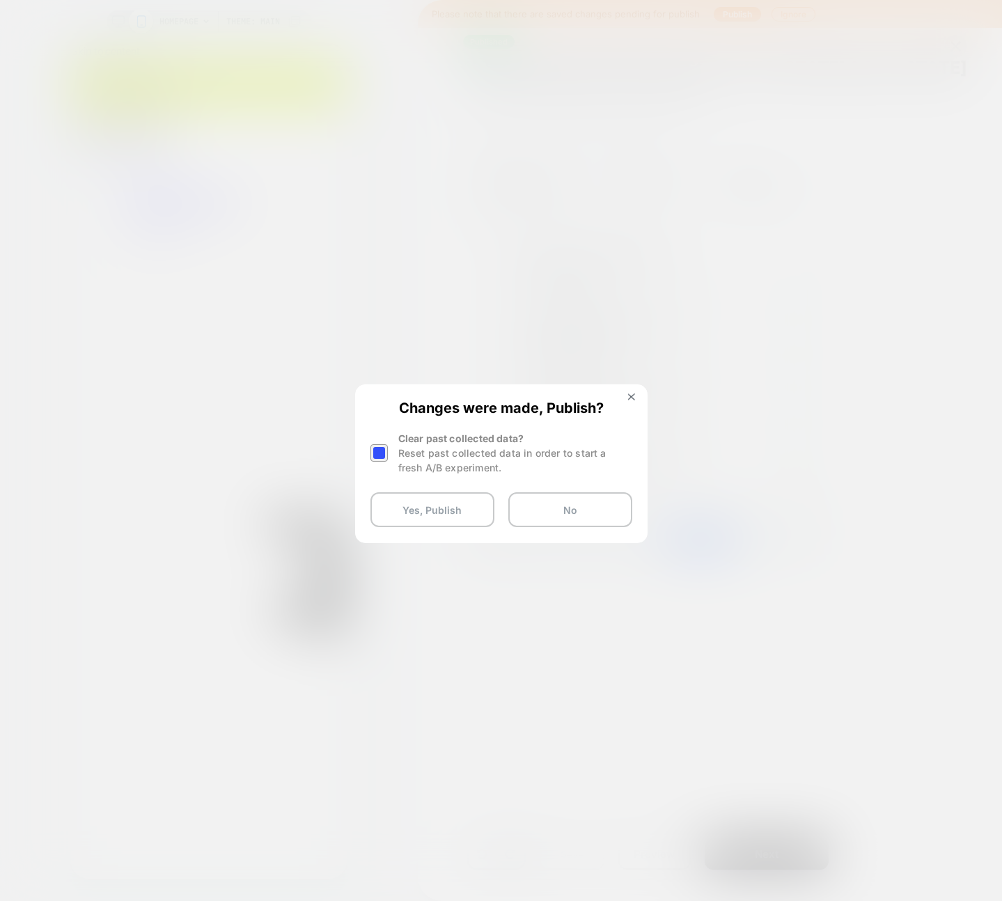
click at [375, 455] on div at bounding box center [379, 452] width 17 height 17
click at [432, 515] on button "Yes, Publish" at bounding box center [433, 509] width 124 height 35
